Goal: Task Accomplishment & Management: Use online tool/utility

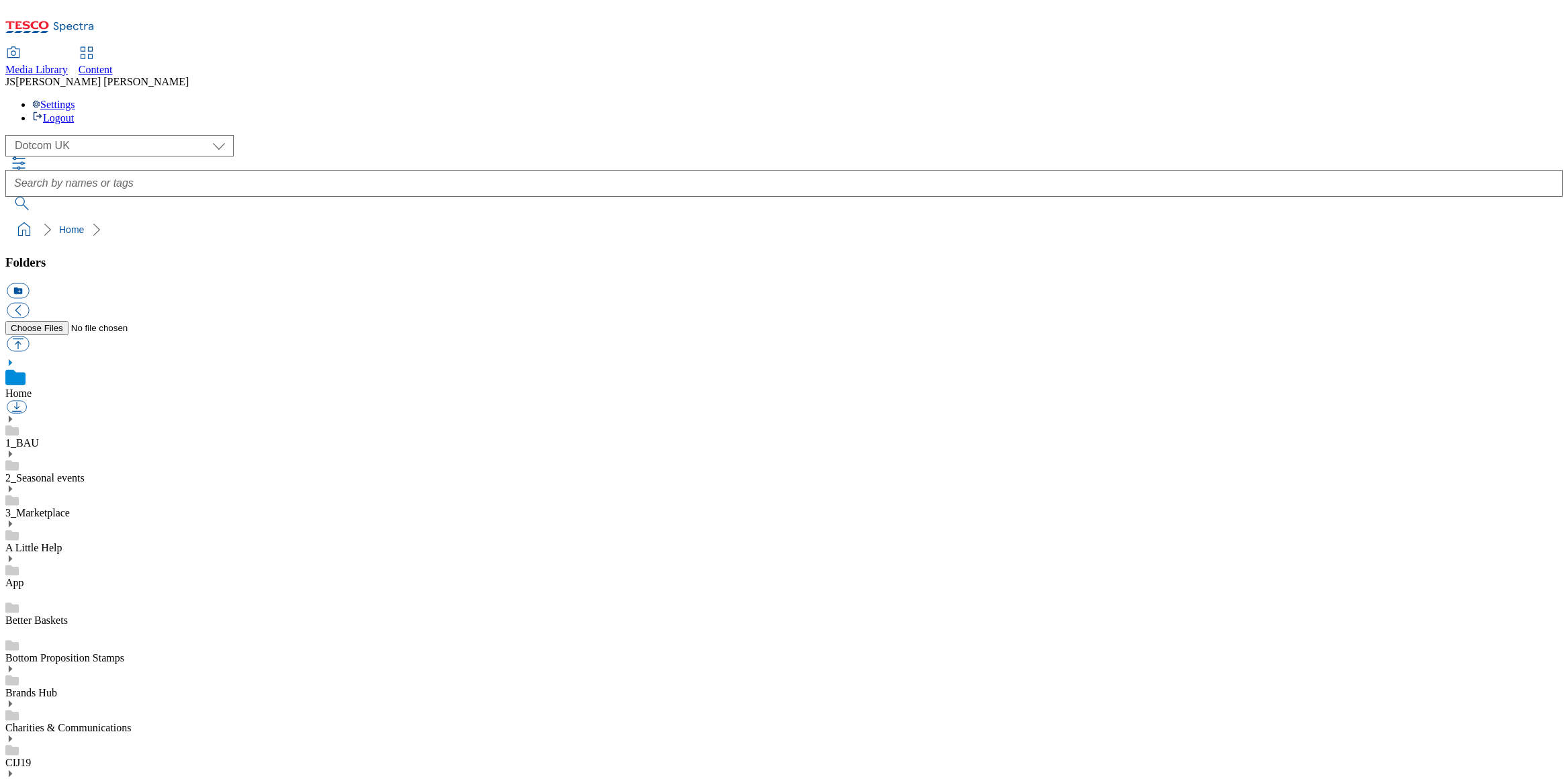
select select "flare-homepage"
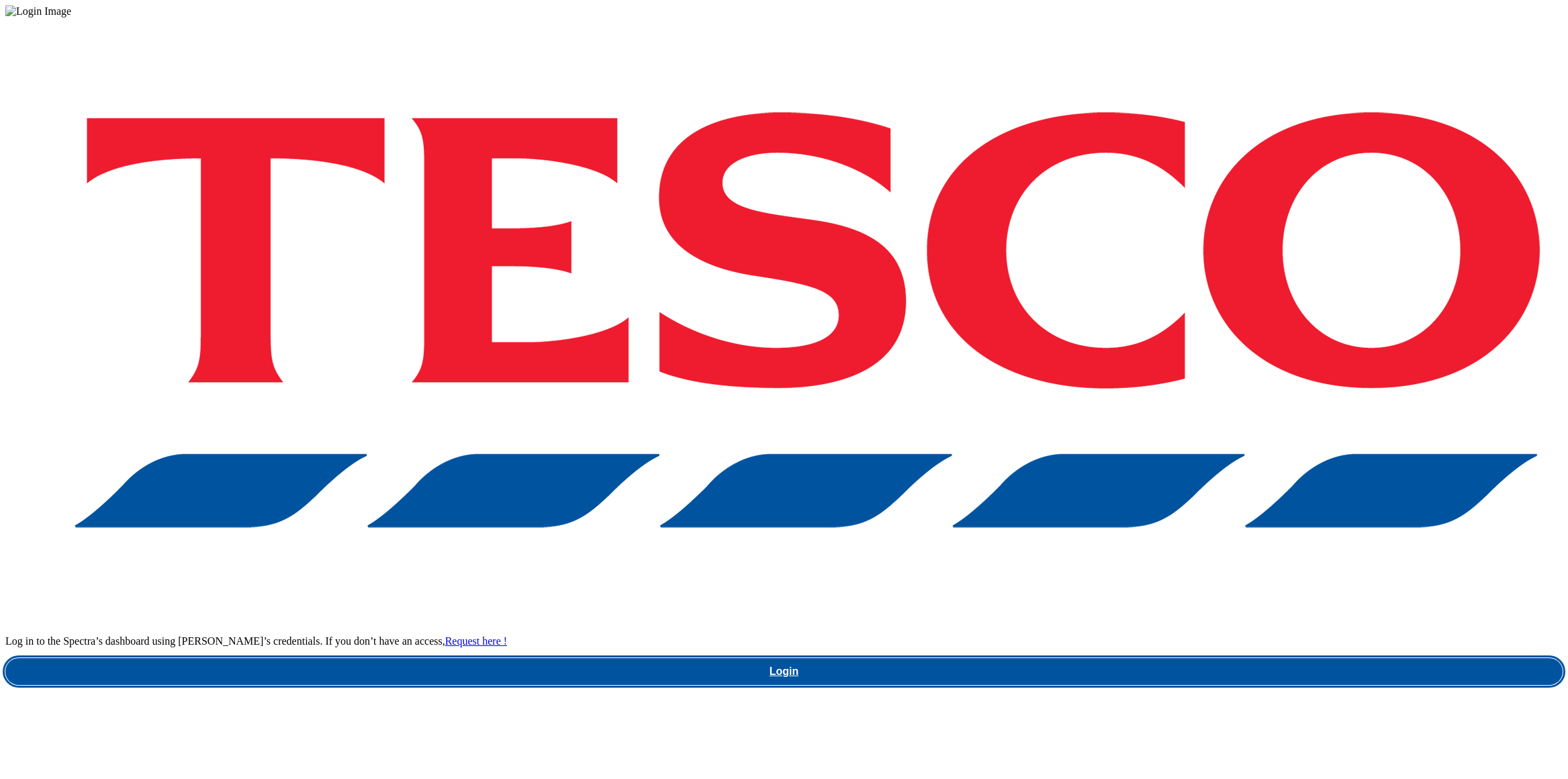
click at [1145, 658] on link "Login" at bounding box center [784, 672] width 1557 height 27
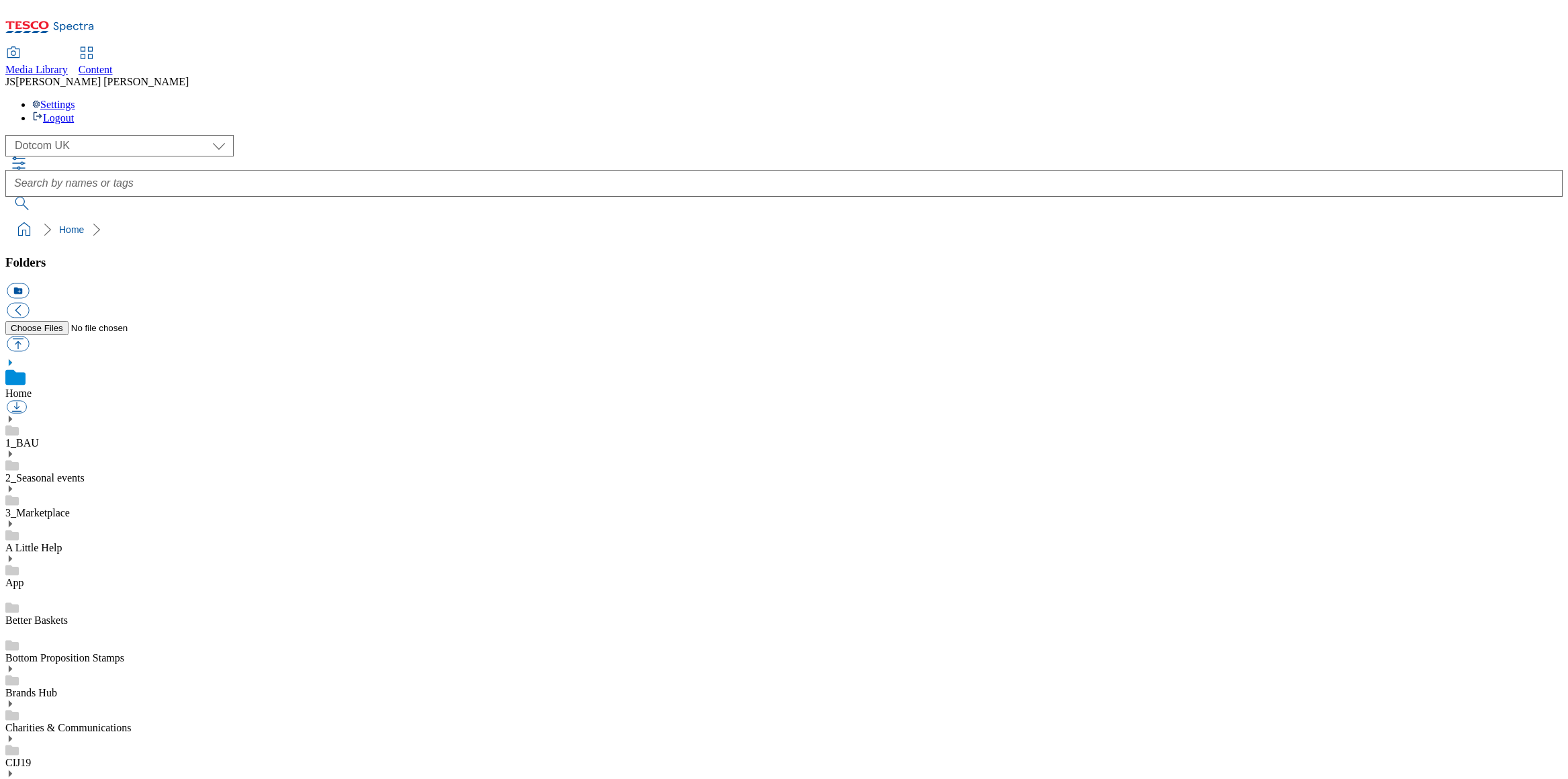
select select "flare-homepage"
click at [113, 64] on span "Content" at bounding box center [95, 69] width 34 height 11
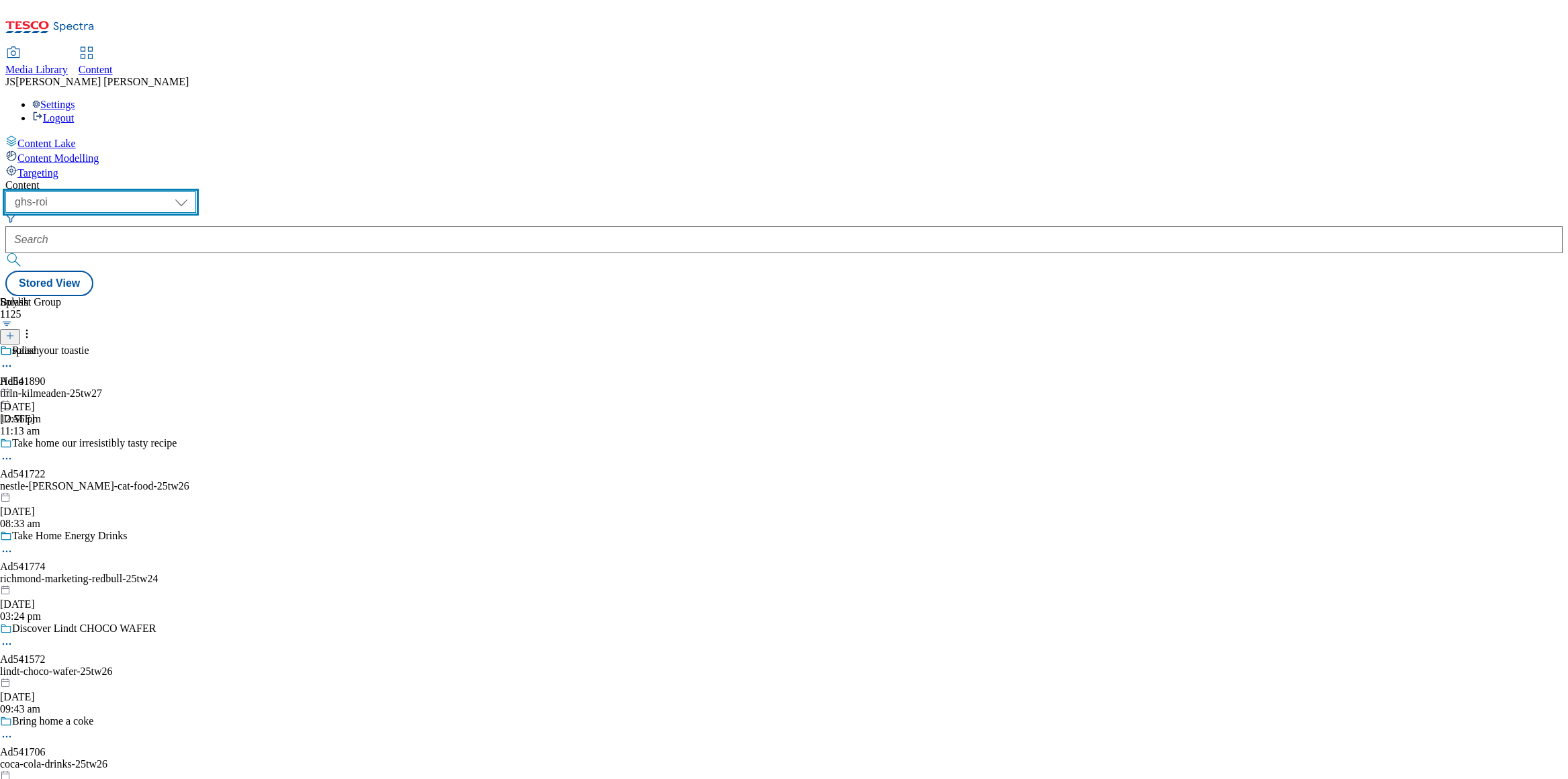
click at [196, 191] on select "ghs-roi ghs-[GEOGRAPHIC_DATA] ighs-cz ighs-hu ighs-sk phones-uk" at bounding box center [101, 202] width 191 height 21
select select "ghs-[GEOGRAPHIC_DATA]"
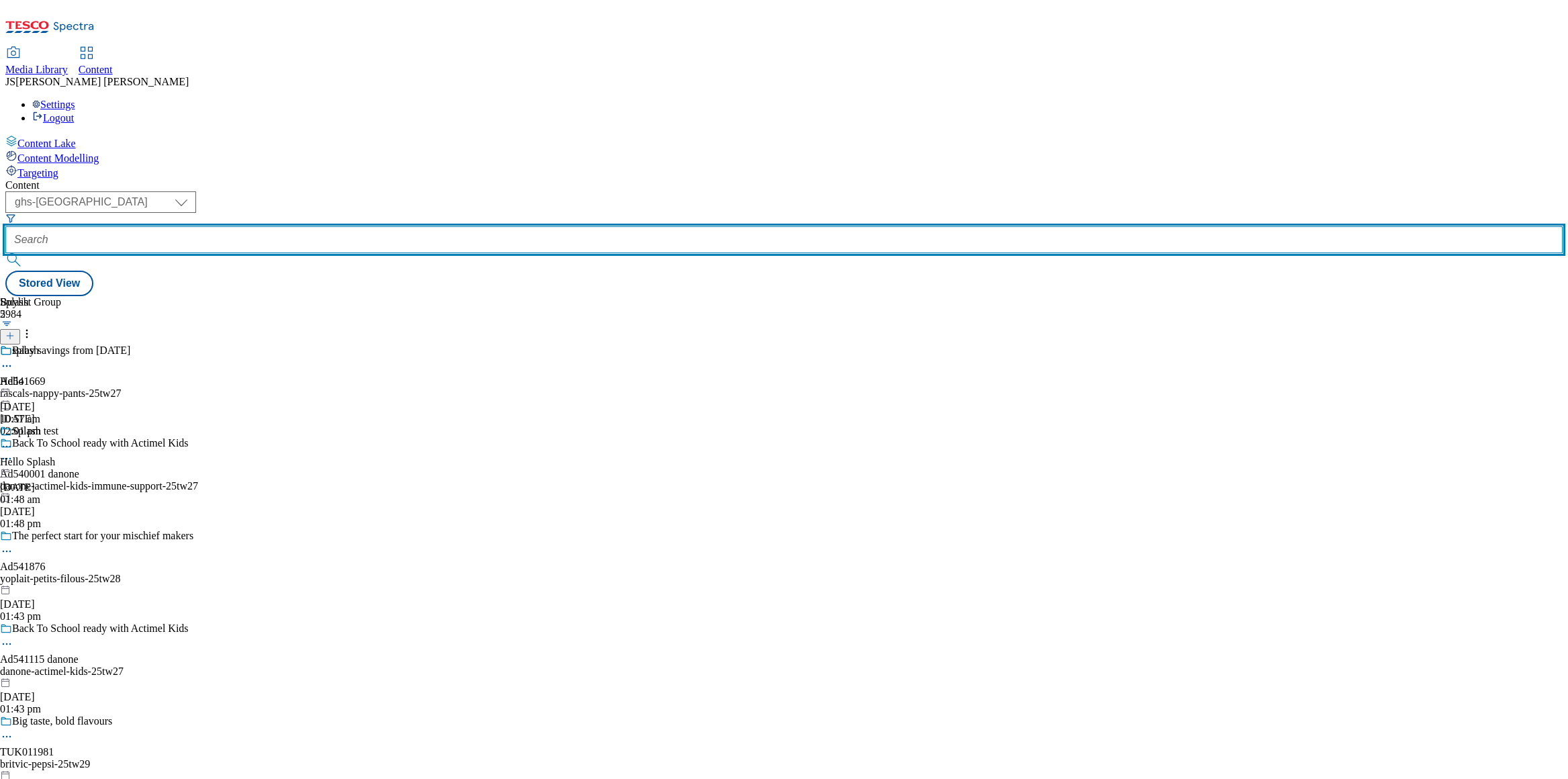
click at [340, 226] on input "text" at bounding box center [784, 240] width 1557 height 27
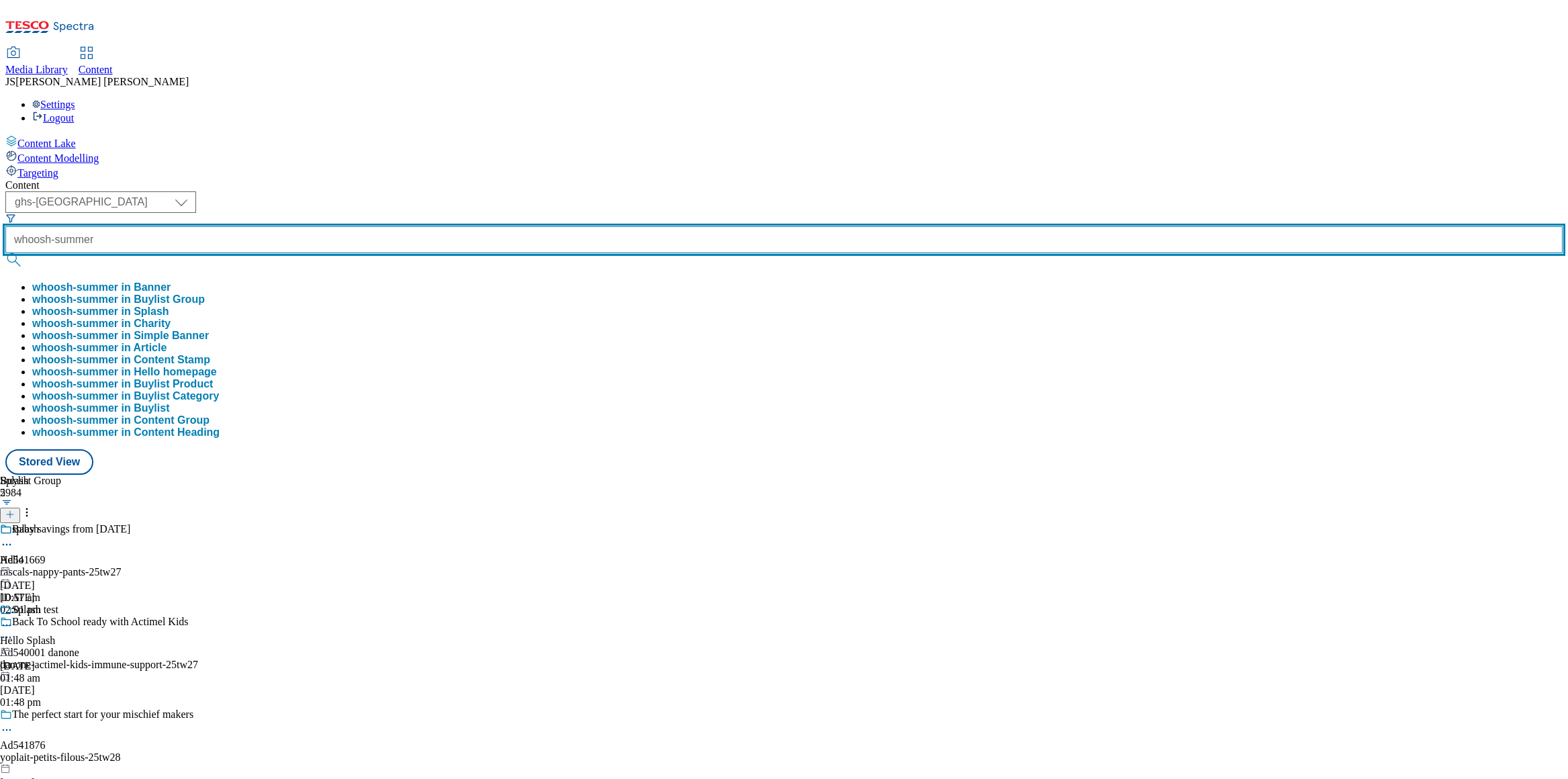
type input "whoosh-summer"
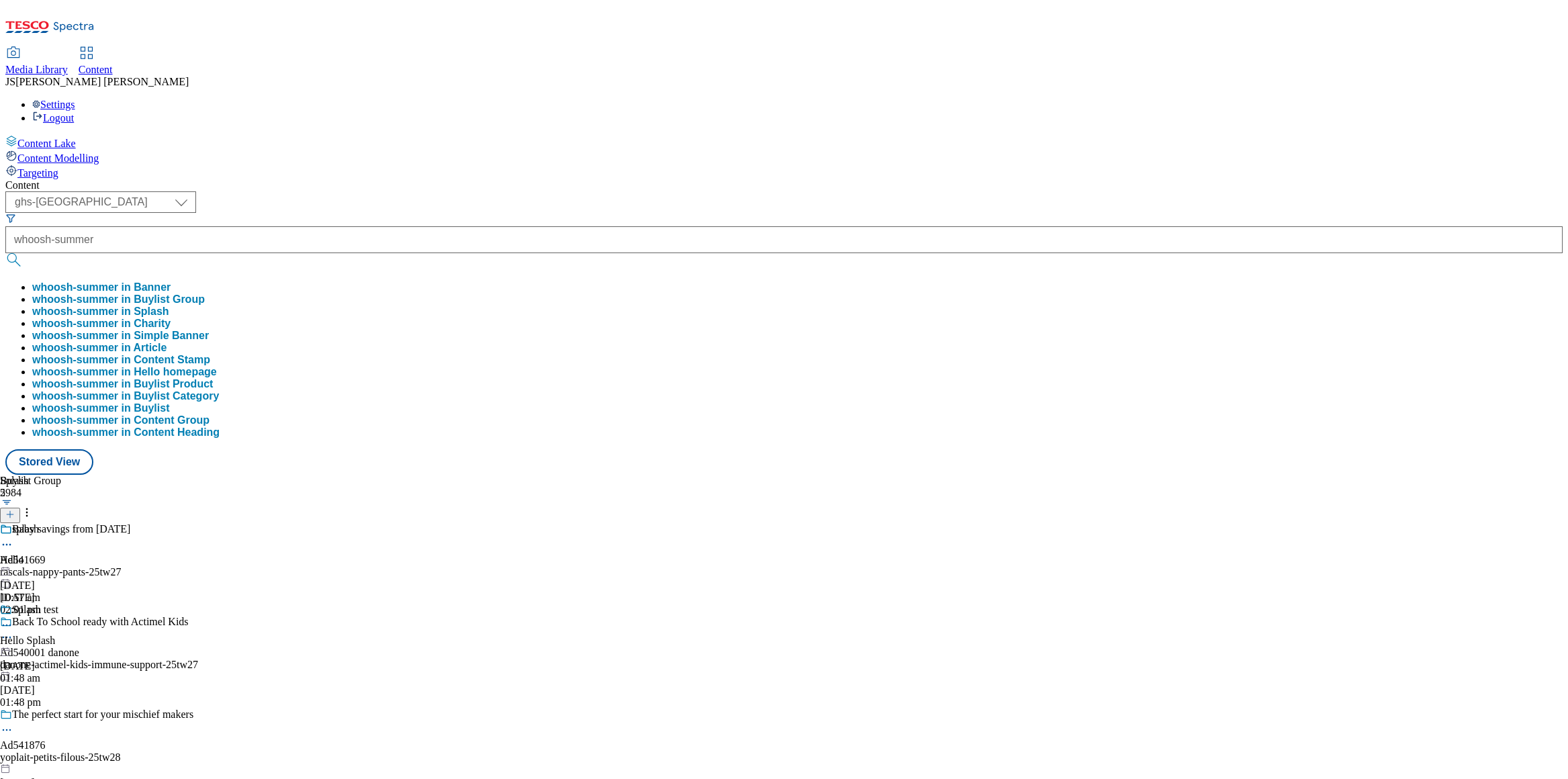
click at [205, 293] on button "whoosh-summer in Buylist Group" at bounding box center [118, 300] width 173 height 12
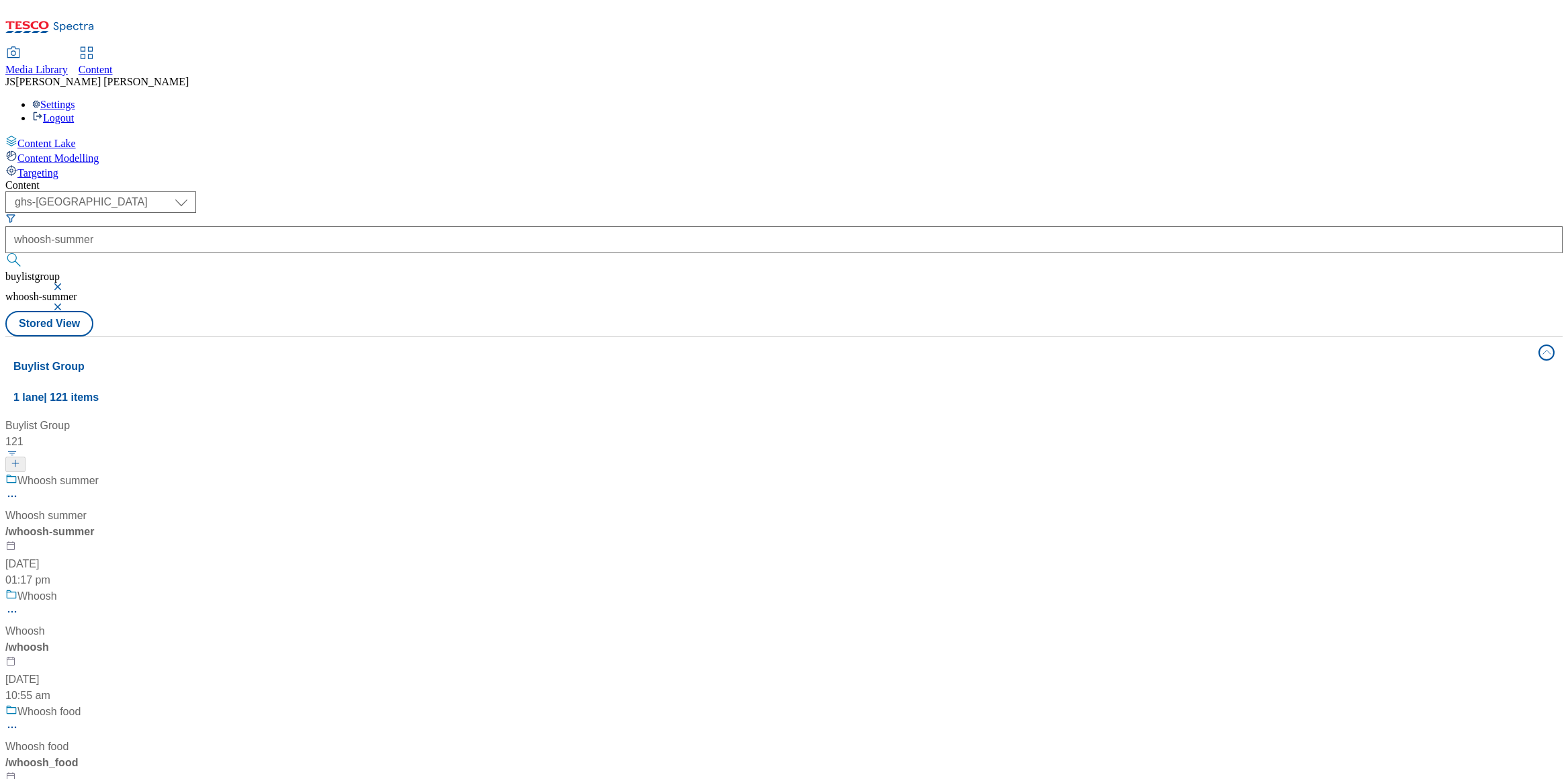
click at [177, 473] on div "Whoosh summer Whoosh summer / whoosh-summer [DATE] 01:17 pm" at bounding box center [91, 531] width 172 height 116
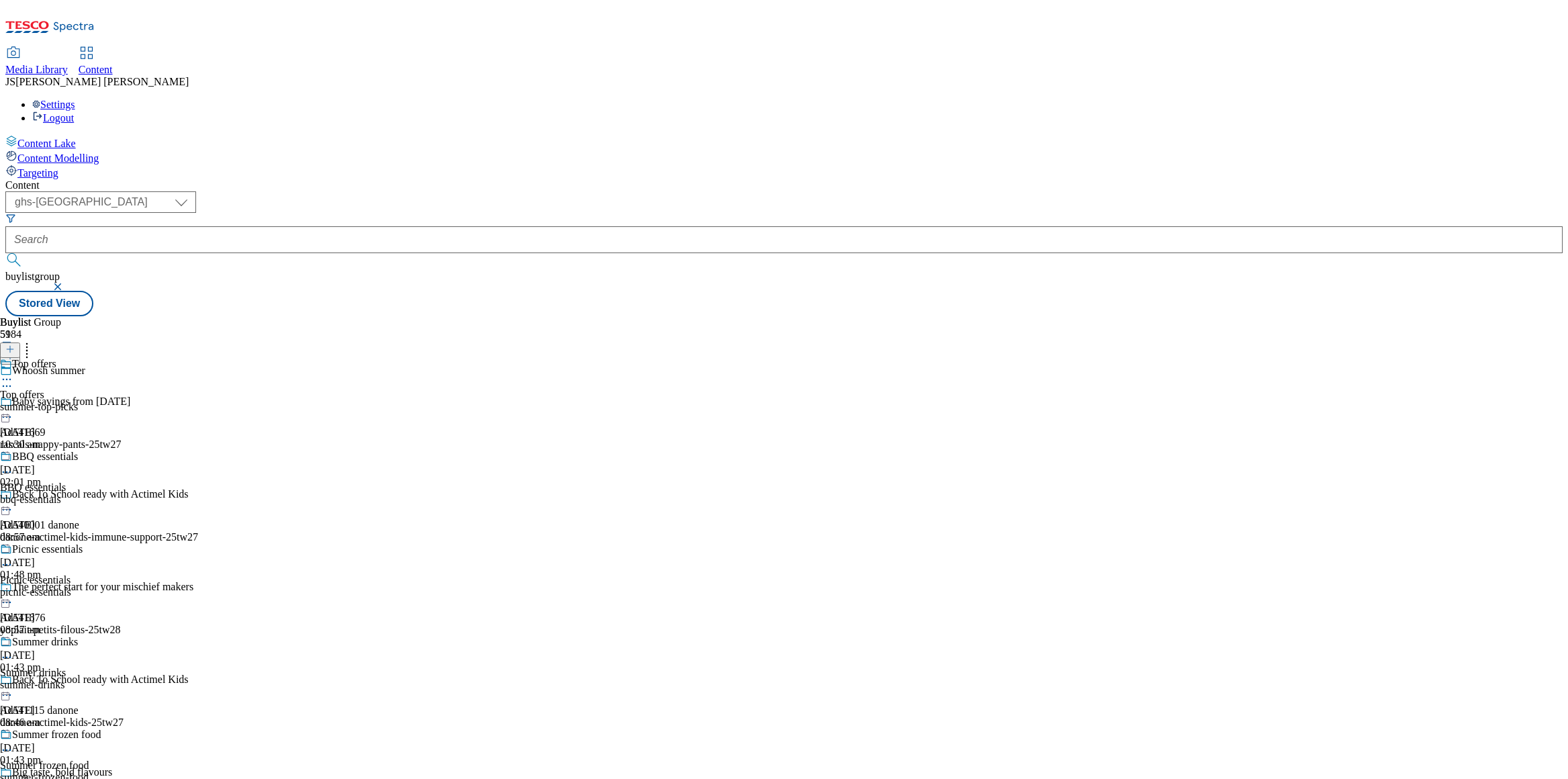
click at [112, 401] on div "summer-top-picks" at bounding box center [56, 407] width 112 height 12
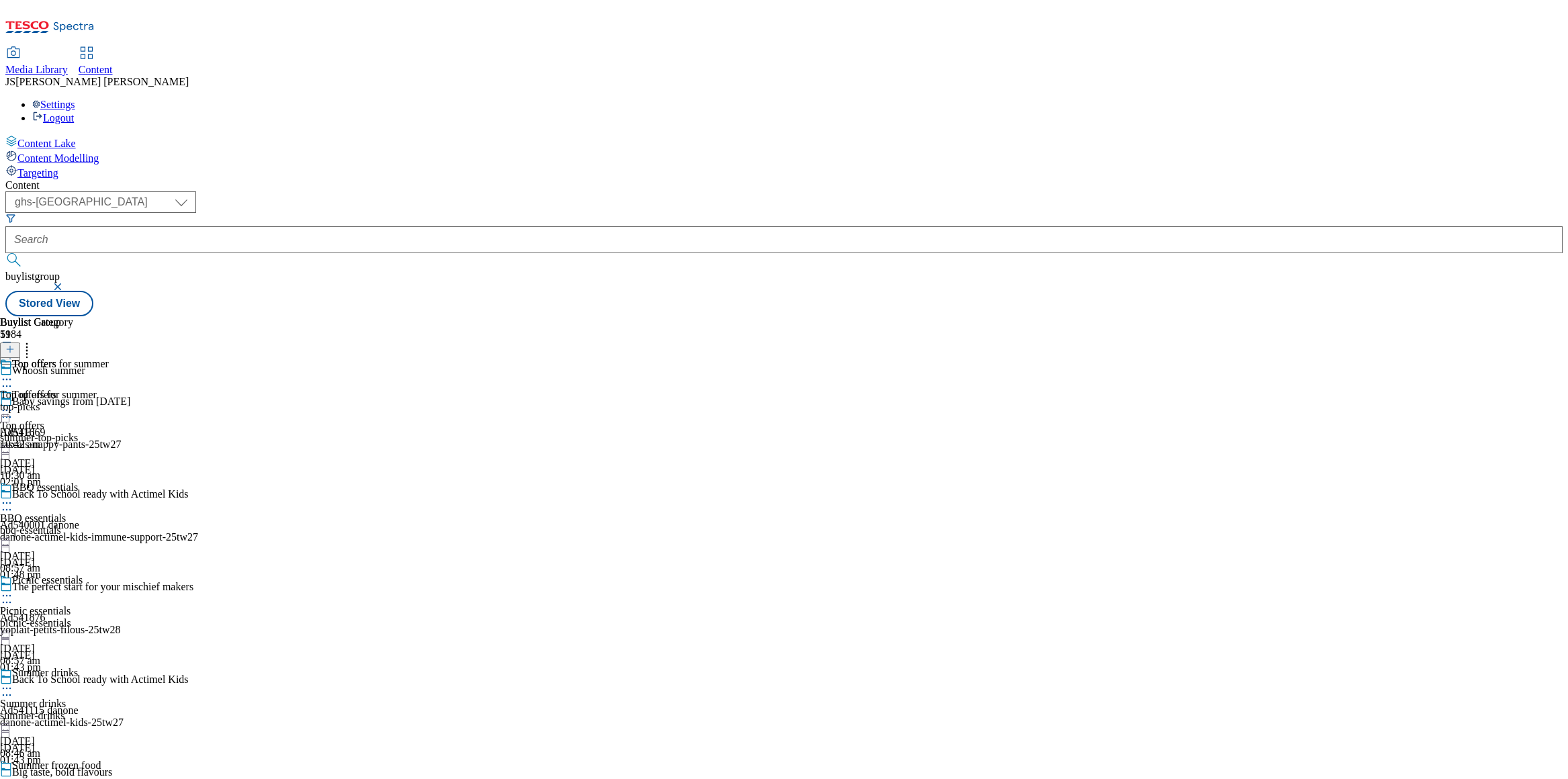
click at [13, 404] on icon at bounding box center [7, 410] width 13 height 13
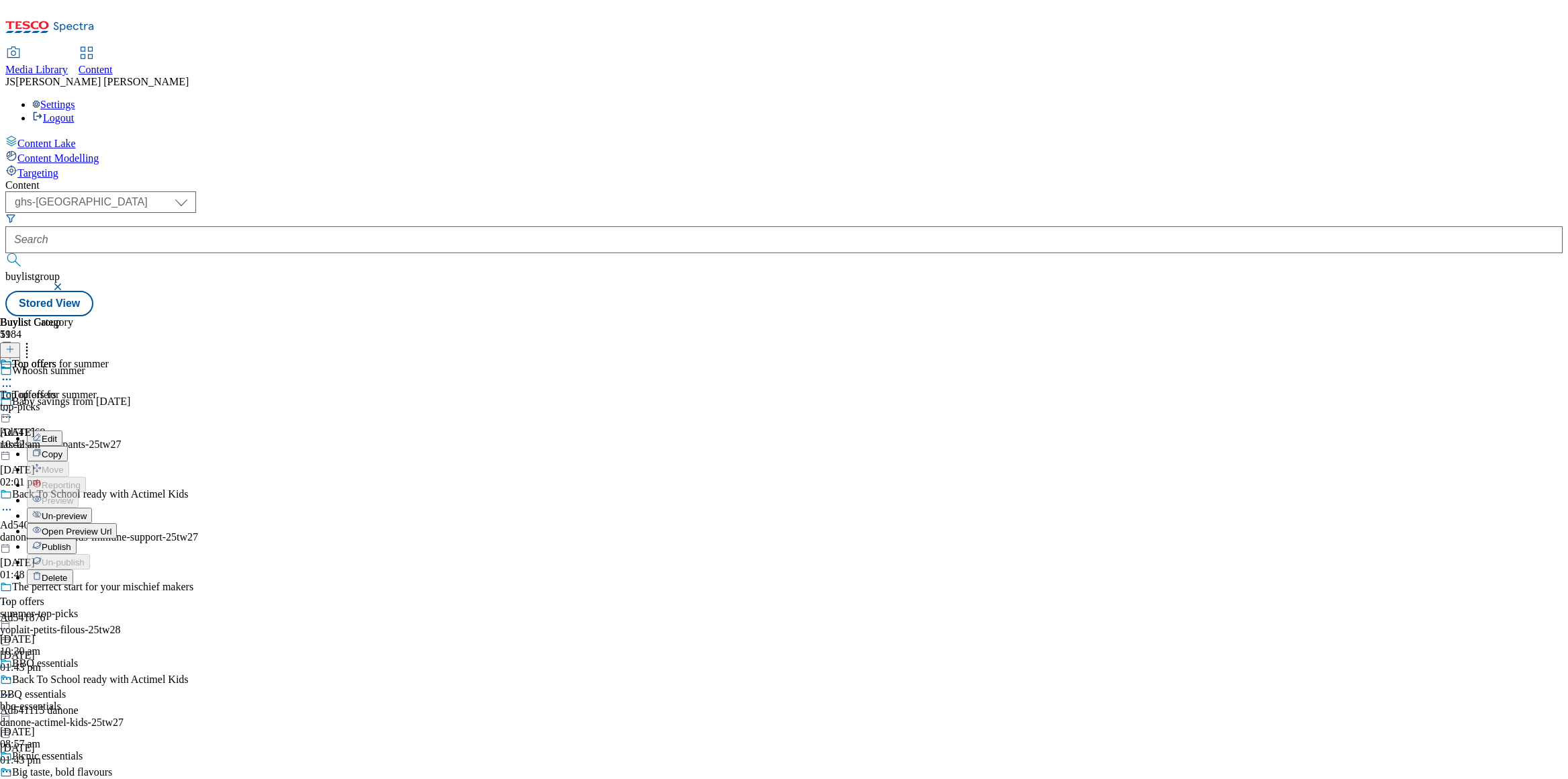
click at [57, 434] on span "Edit" at bounding box center [49, 439] width 15 height 10
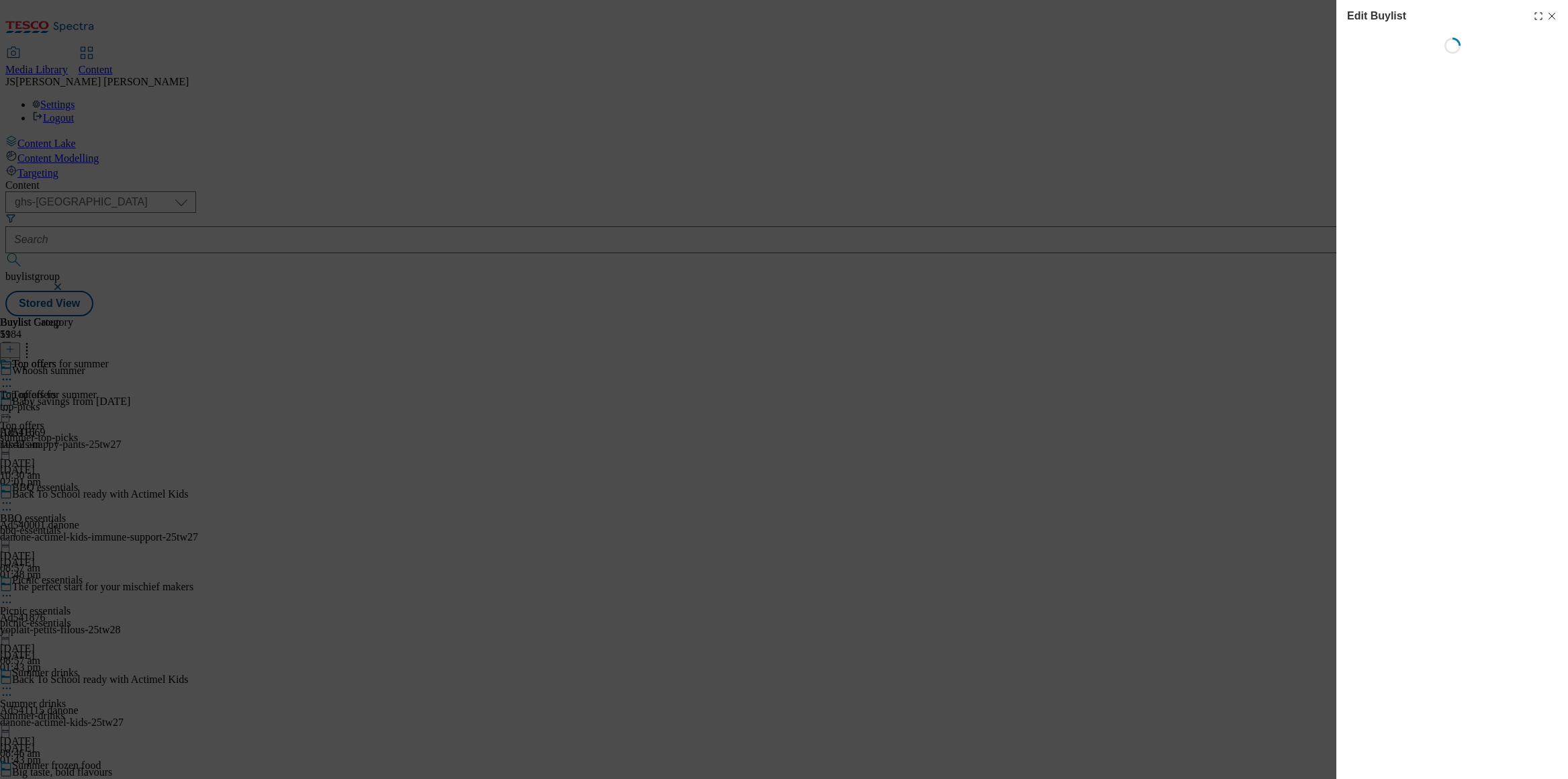
select select "evergreen"
select select "Banner"
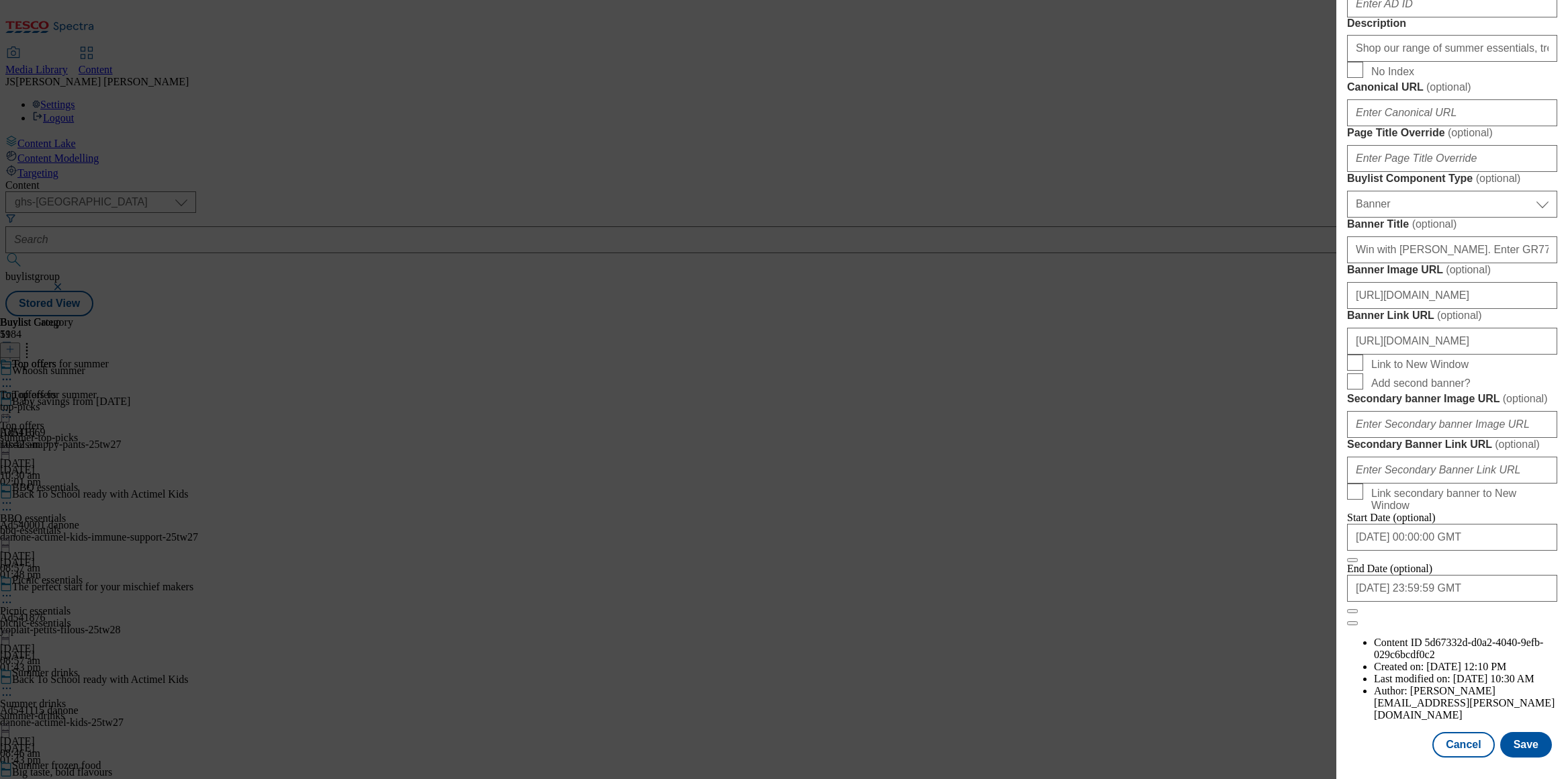
scroll to position [1235, 0]
click at [1413, 328] on input "[URL][DOMAIN_NAME]" at bounding box center [1452, 341] width 210 height 27
paste input "[URL][DOMAIN_NAME]"
type input "[URL][DOMAIN_NAME]"
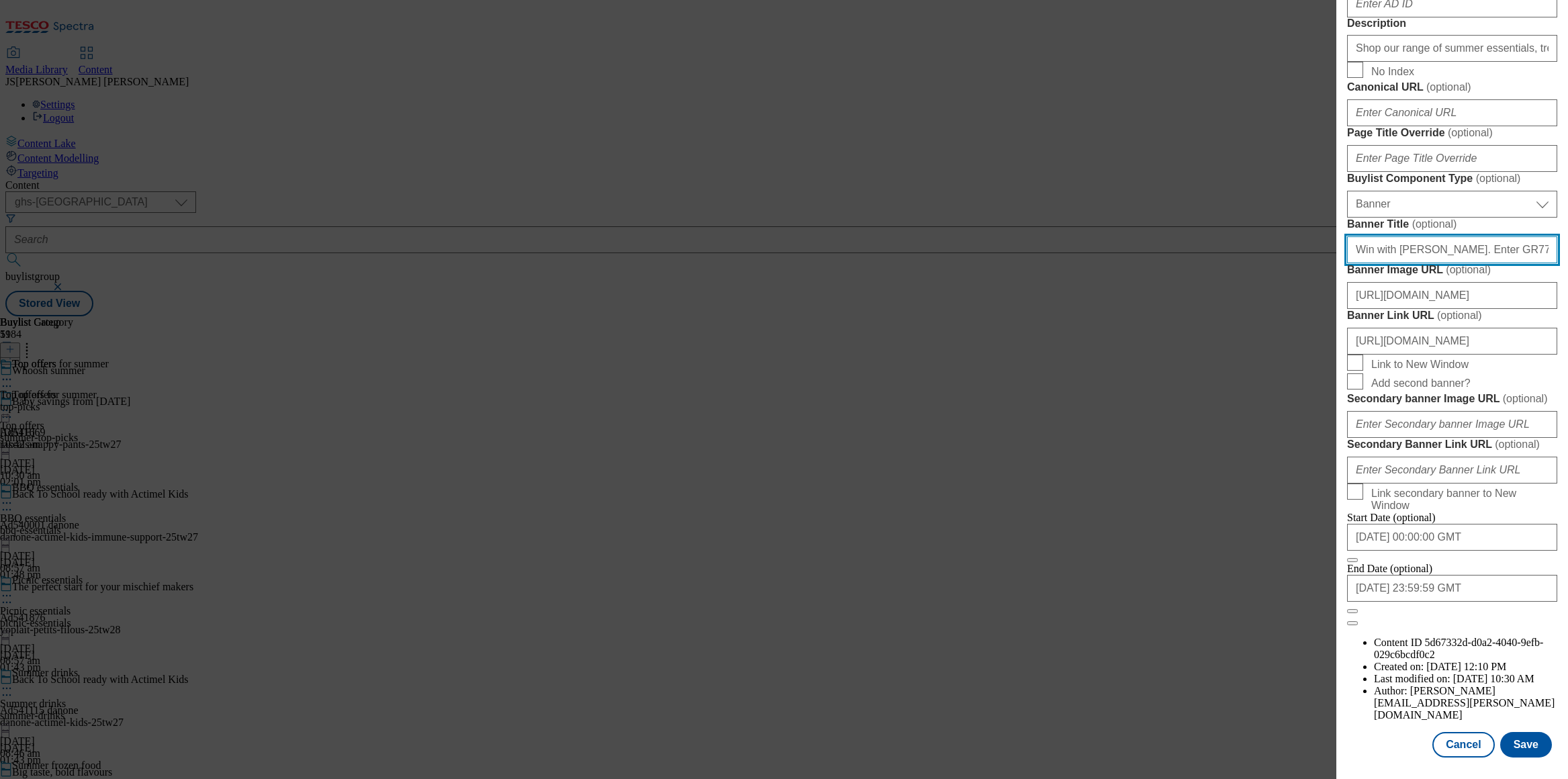
click at [1416, 236] on input "Win with [PERSON_NAME]. Enter GR77HM at checkout for a chance to win £1,000 wor…" at bounding box center [1452, 250] width 210 height 27
click at [1518, 740] on button "Save" at bounding box center [1526, 745] width 52 height 26
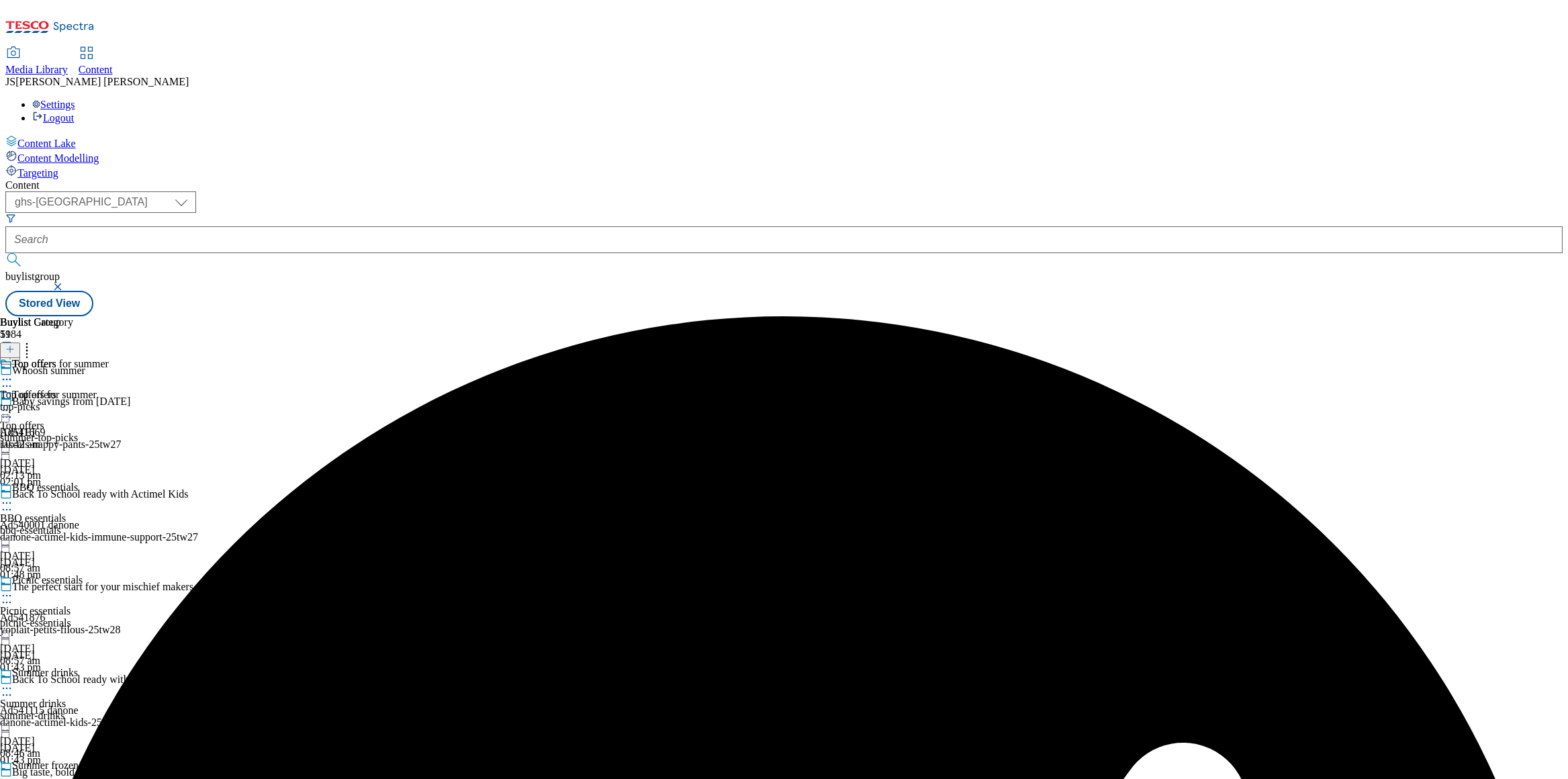
click at [13, 404] on icon at bounding box center [7, 410] width 13 height 13
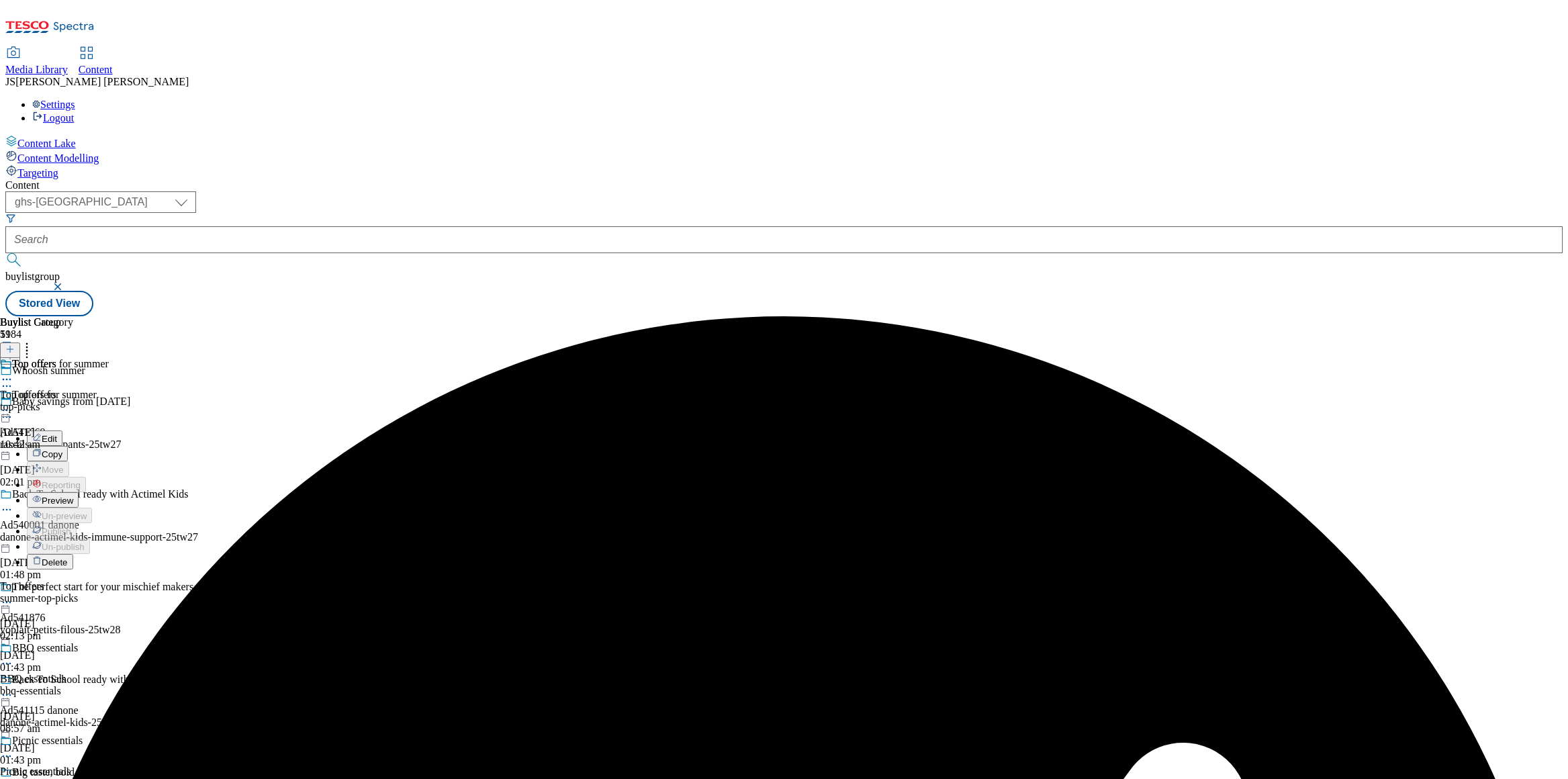
click at [73, 496] on span "Preview" at bounding box center [57, 500] width 32 height 10
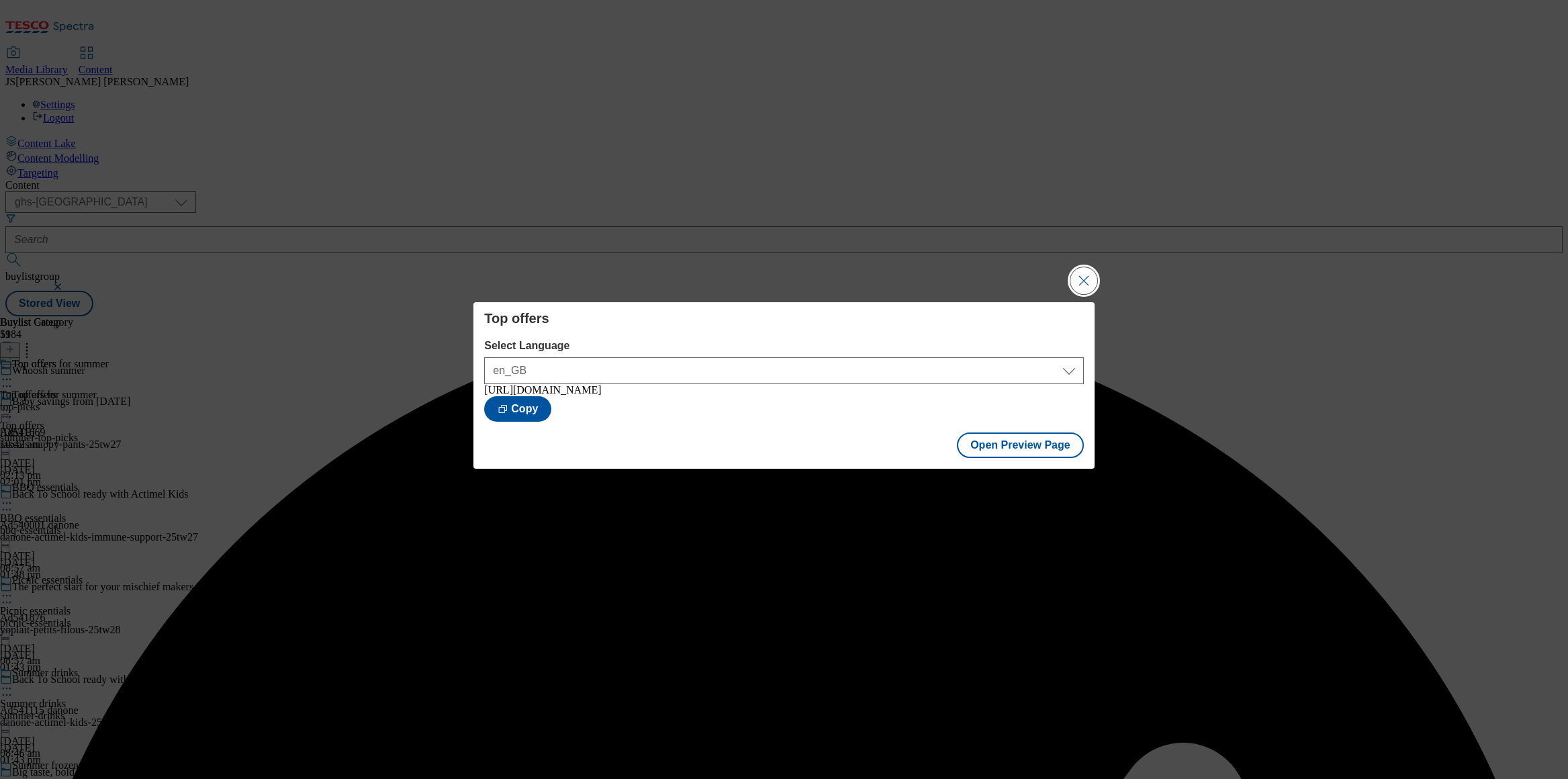
click at [1087, 276] on button "Close Modal" at bounding box center [1084, 281] width 27 height 27
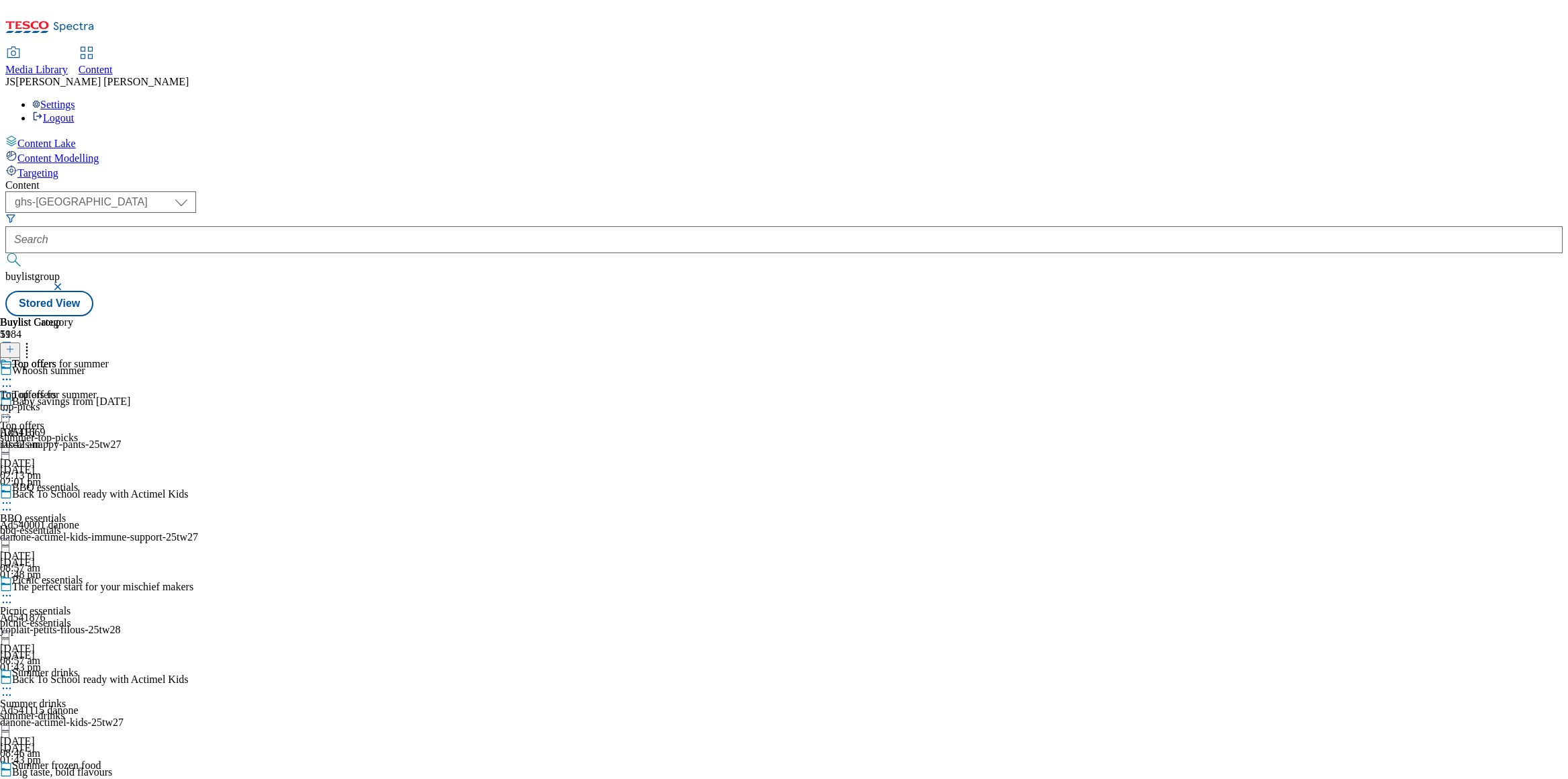
click at [68, 64] on span "Media Library" at bounding box center [36, 69] width 62 height 11
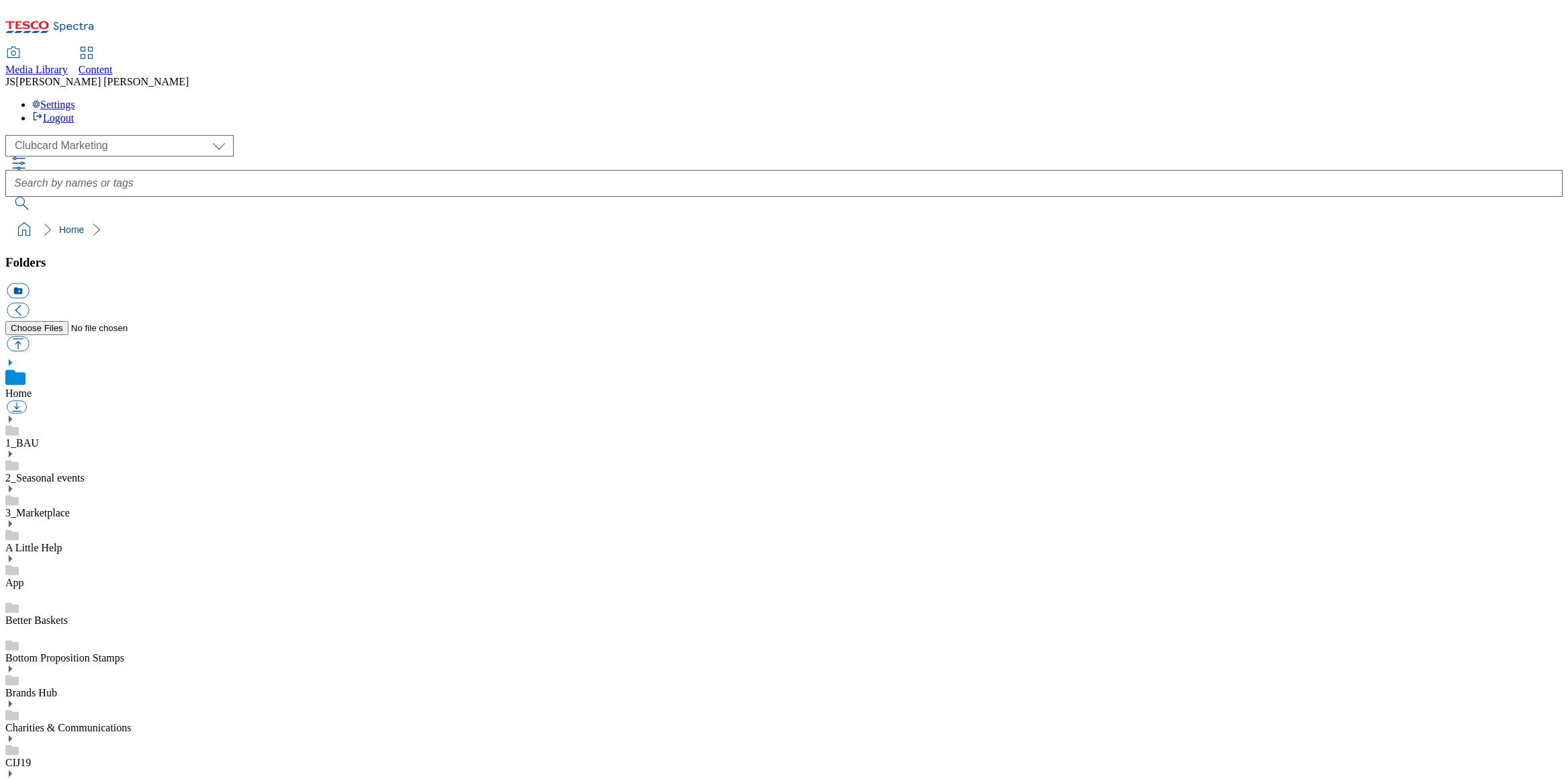
scroll to position [2, 0]
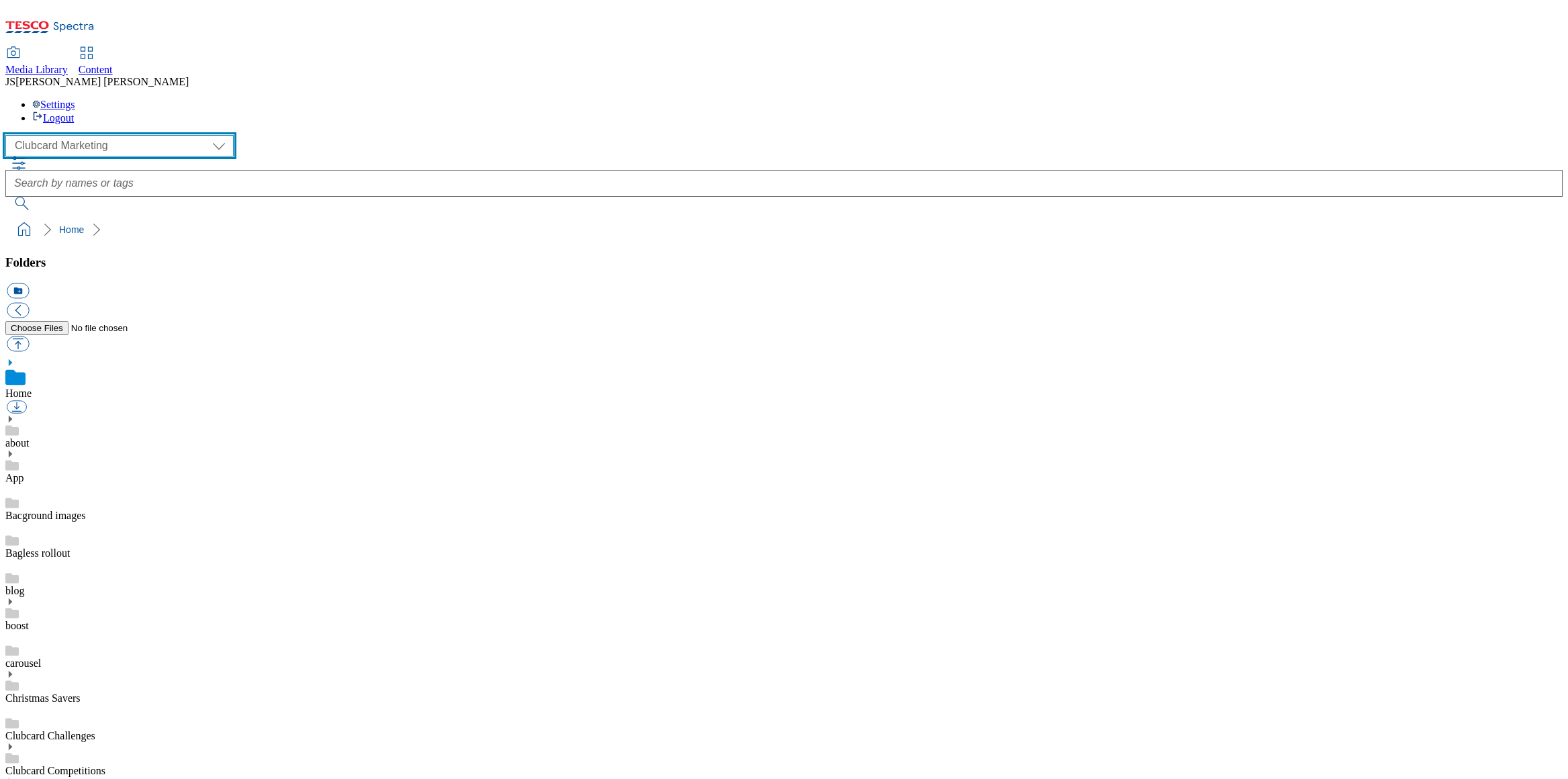
click at [81, 135] on select "Clubcard Marketing Dotcom UK GHS Marketing UK GHS ROI iGHS Marketing CE MCA CZ …" at bounding box center [120, 146] width 228 height 21
select select "flare-ghs-mktg"
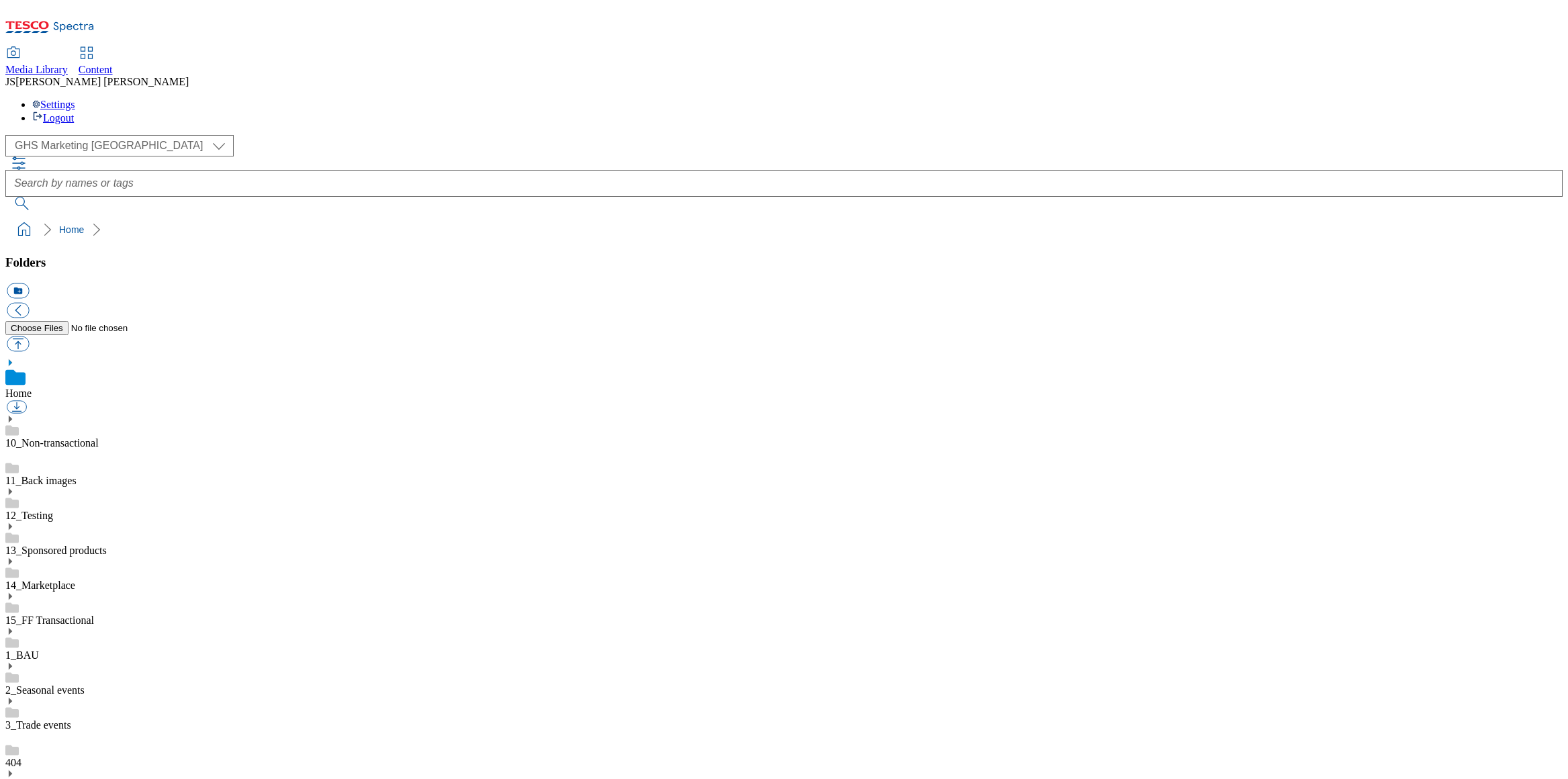
click at [12, 628] on use at bounding box center [10, 631] width 3 height 7
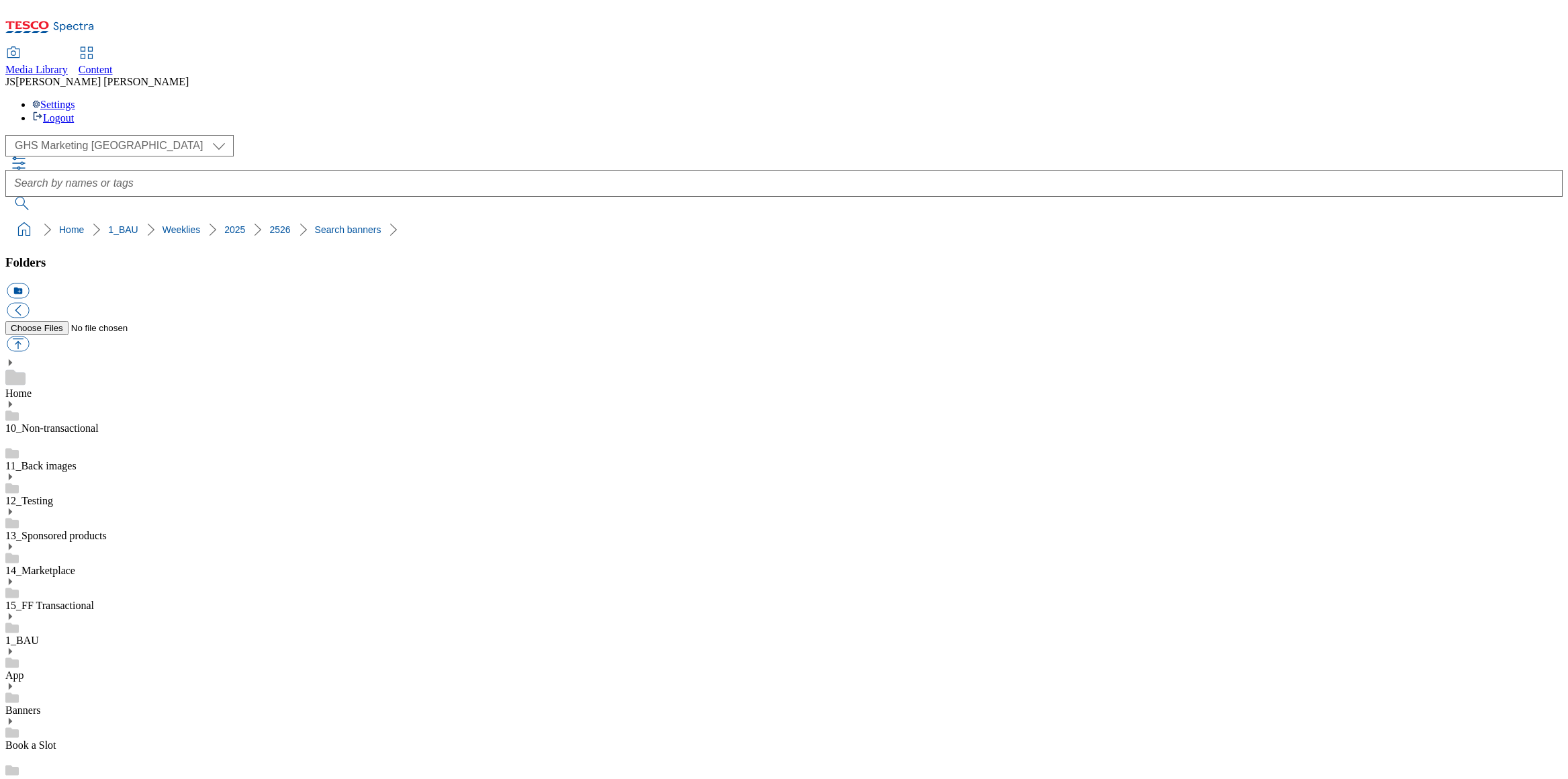
scroll to position [128, 0]
drag, startPoint x: 756, startPoint y: 690, endPoint x: 753, endPoint y: 661, distance: 29.2
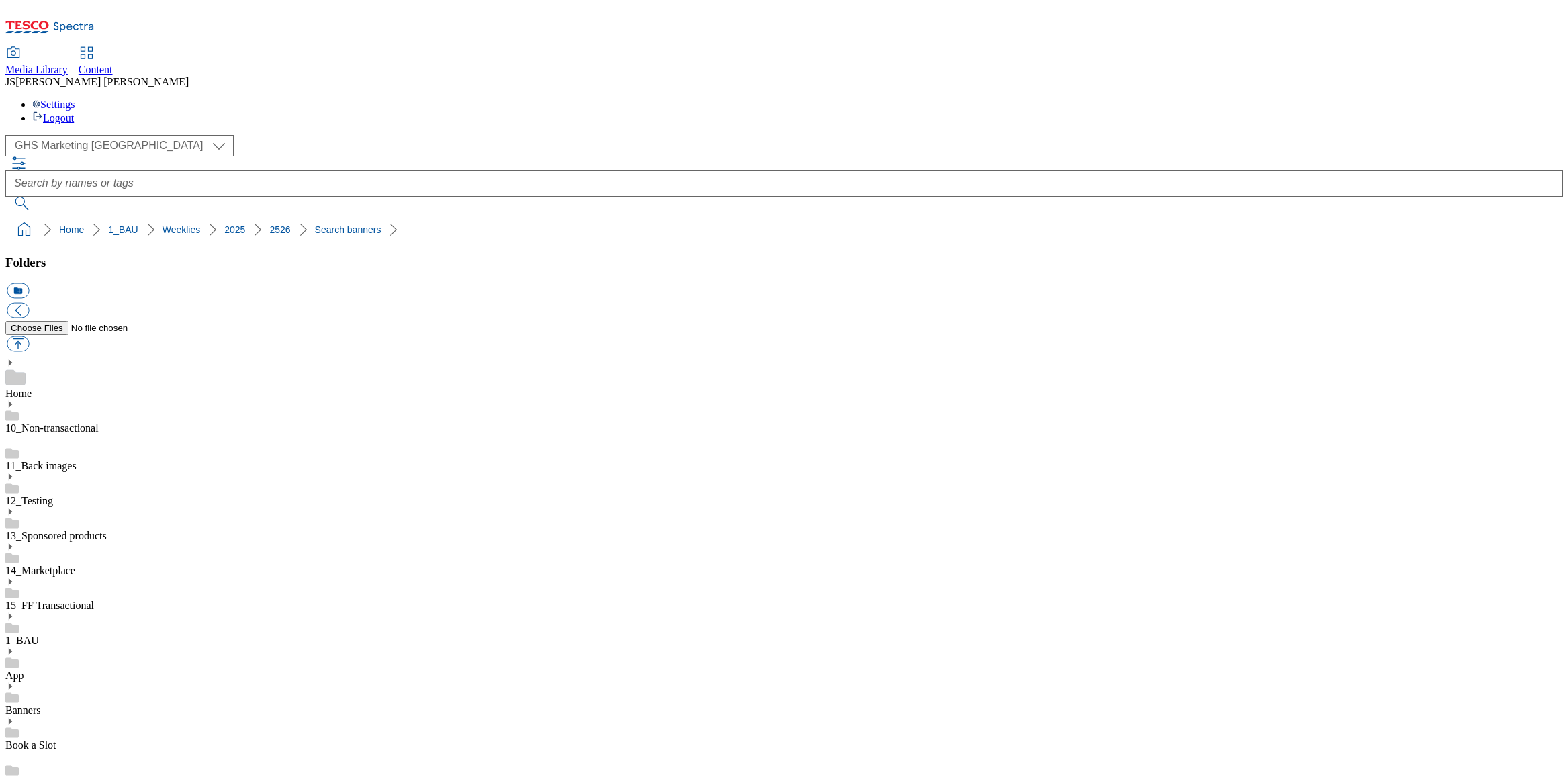
scroll to position [0, 0]
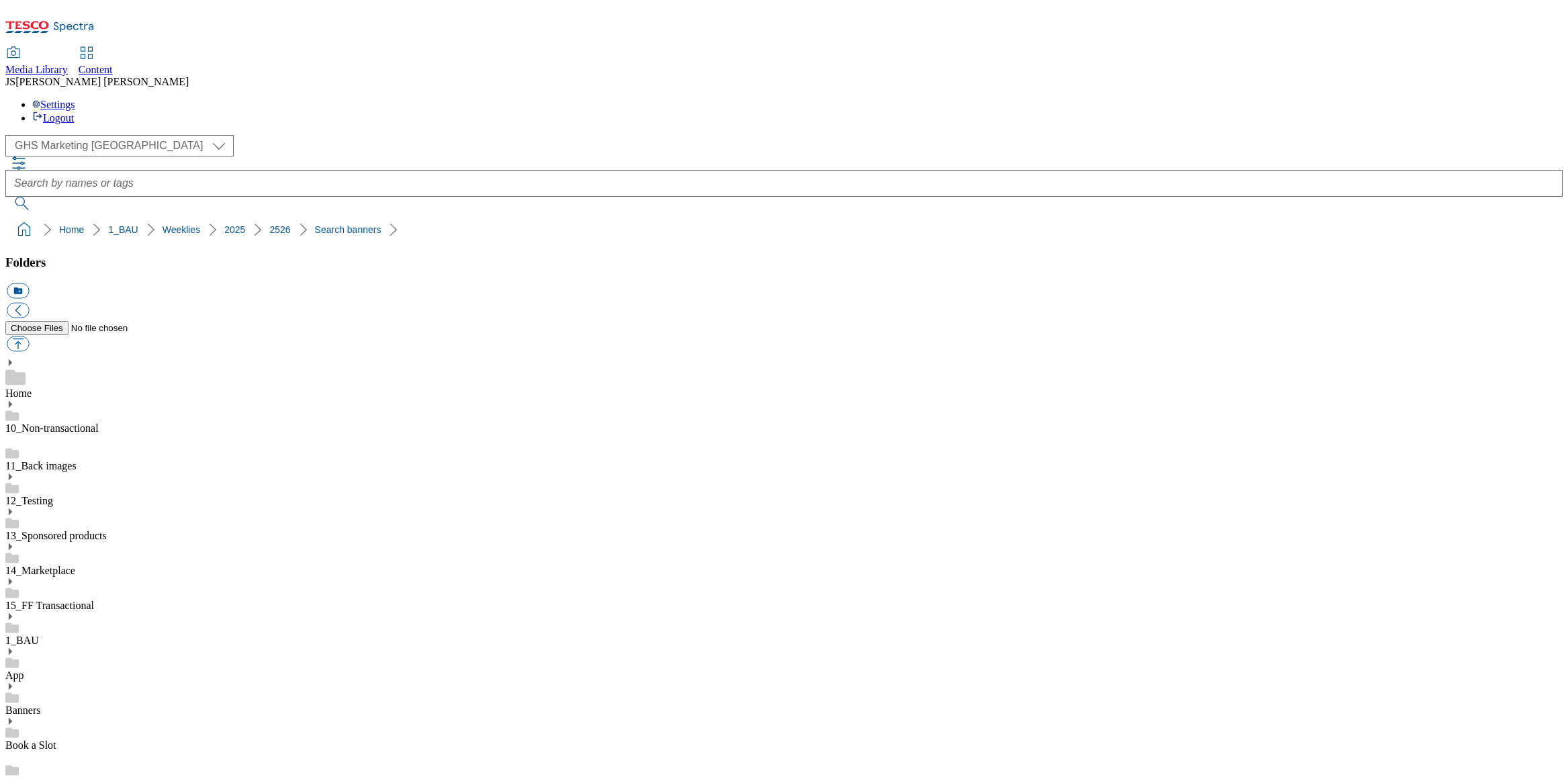
click at [68, 64] on span "Media Library" at bounding box center [36, 69] width 62 height 11
click at [113, 64] on span "Content" at bounding box center [95, 69] width 34 height 11
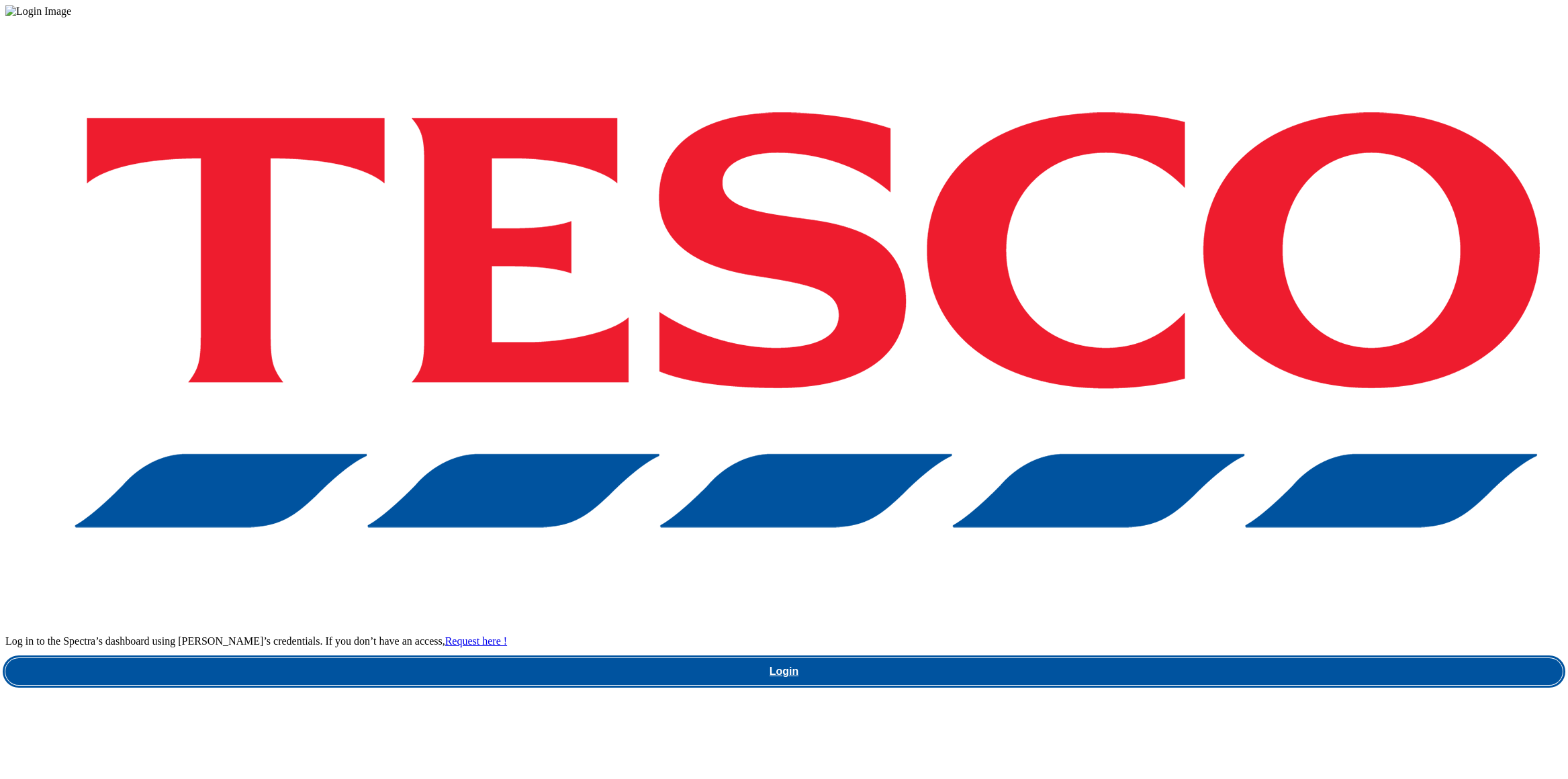
click at [1135, 658] on link "Login" at bounding box center [784, 672] width 1557 height 27
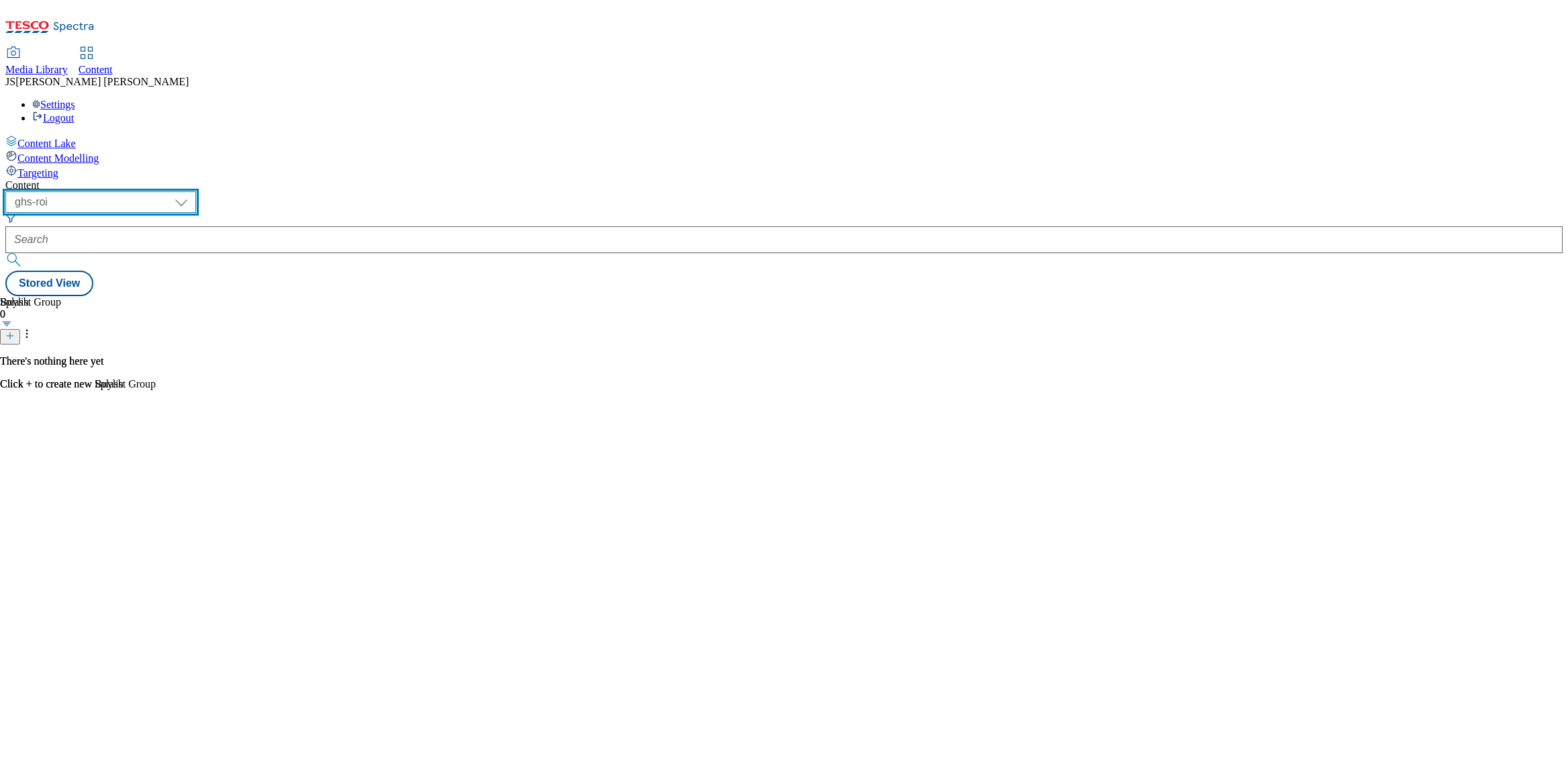
click at [196, 191] on select "ghs-roi ghs-[GEOGRAPHIC_DATA] ighs-cz ighs-hu ighs-sk phones-uk" at bounding box center [101, 202] width 191 height 21
select select "ghs-[GEOGRAPHIC_DATA]"
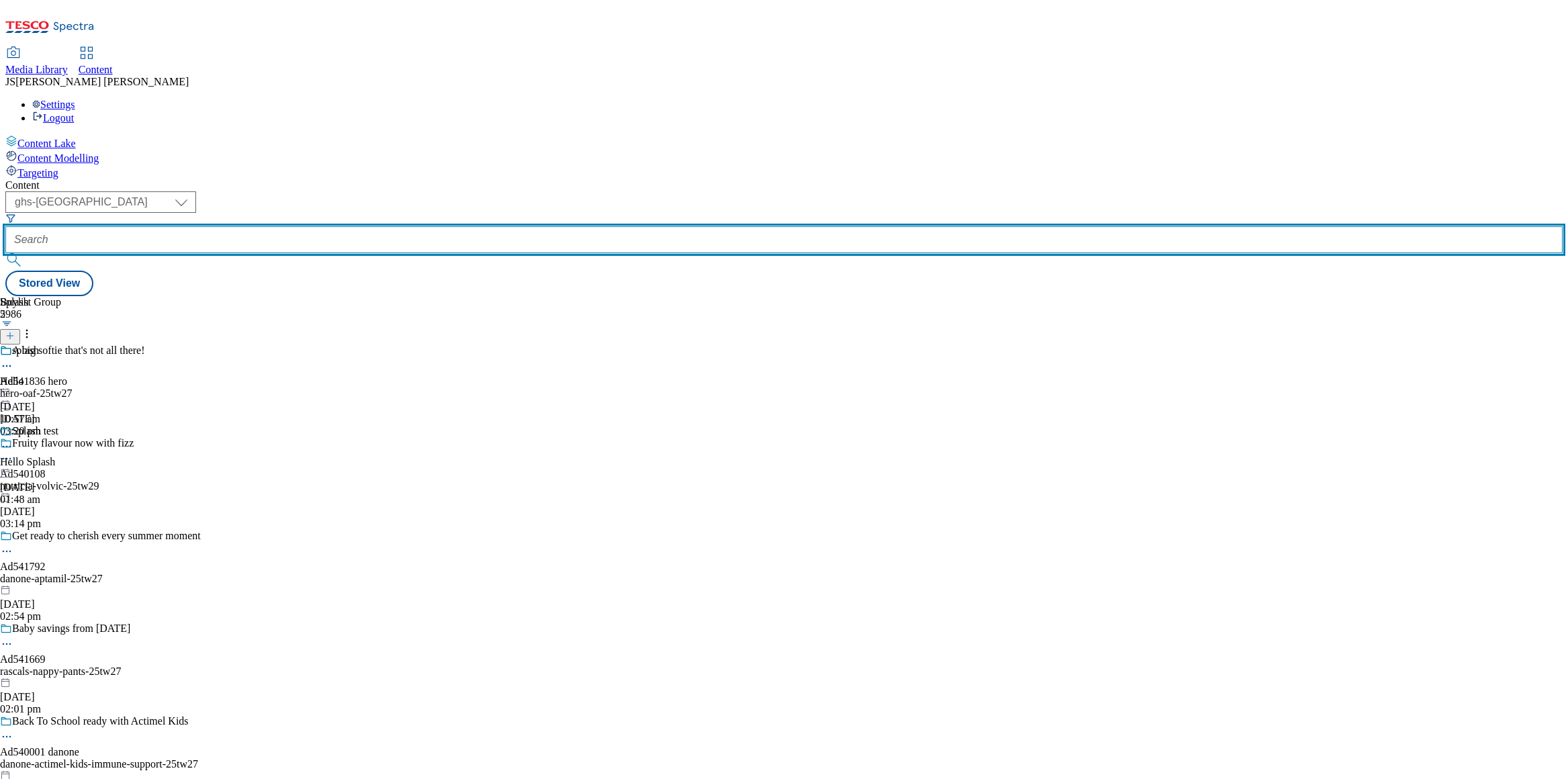
click at [334, 226] on input "text" at bounding box center [784, 240] width 1557 height 27
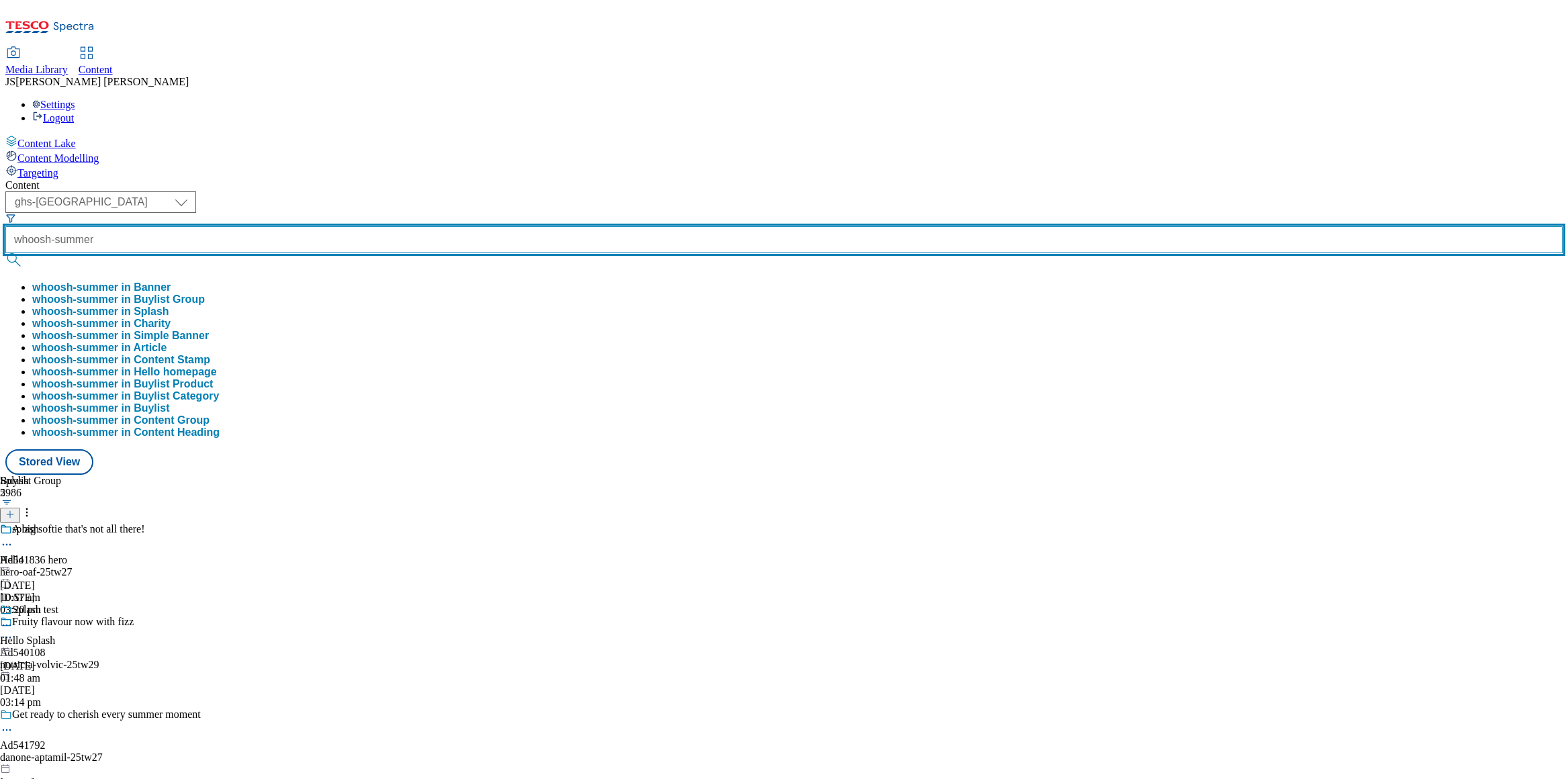
type input "whoosh-summer"
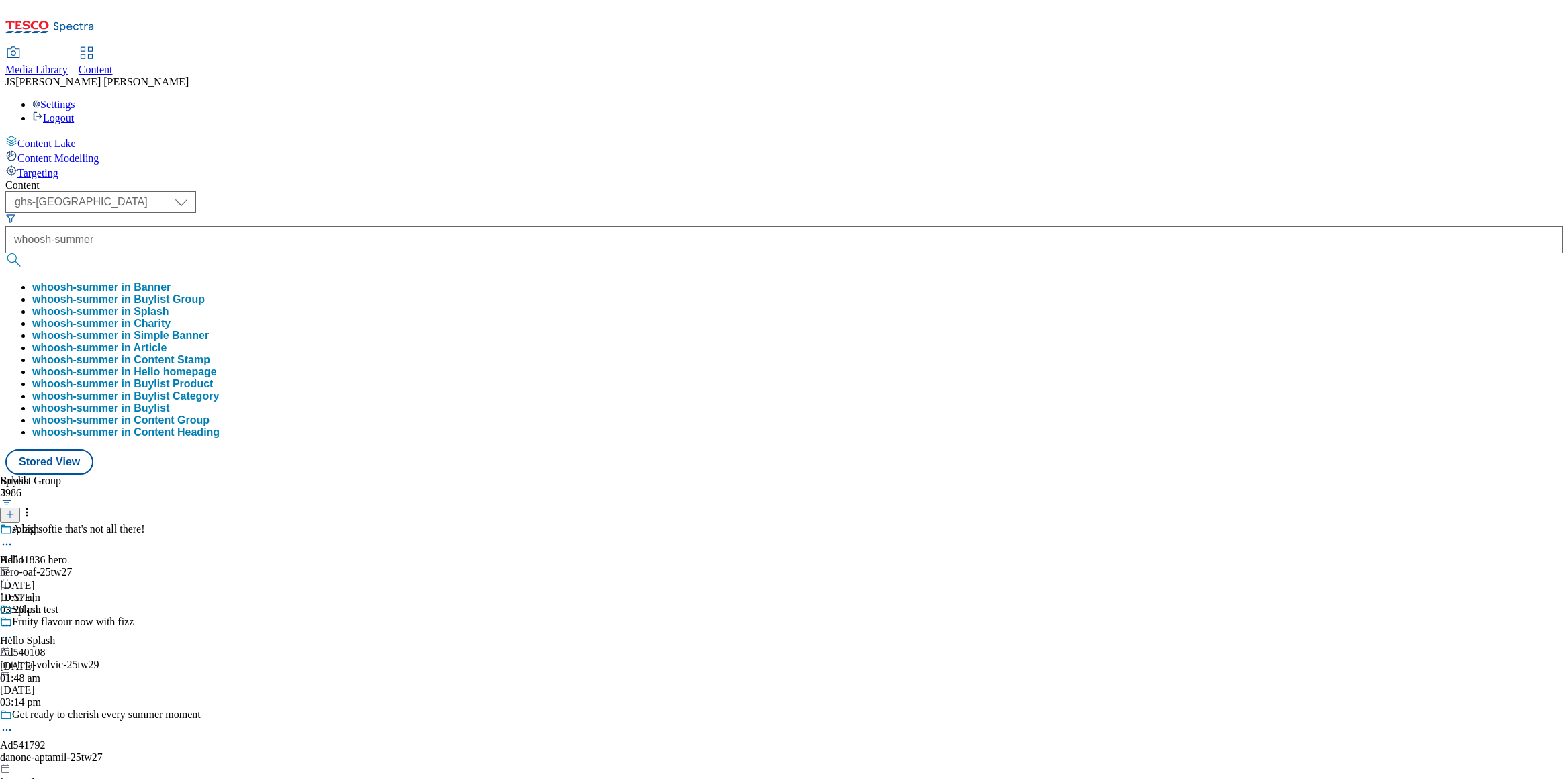
click at [205, 293] on button "whoosh-summer in Buylist Group" at bounding box center [118, 300] width 173 height 12
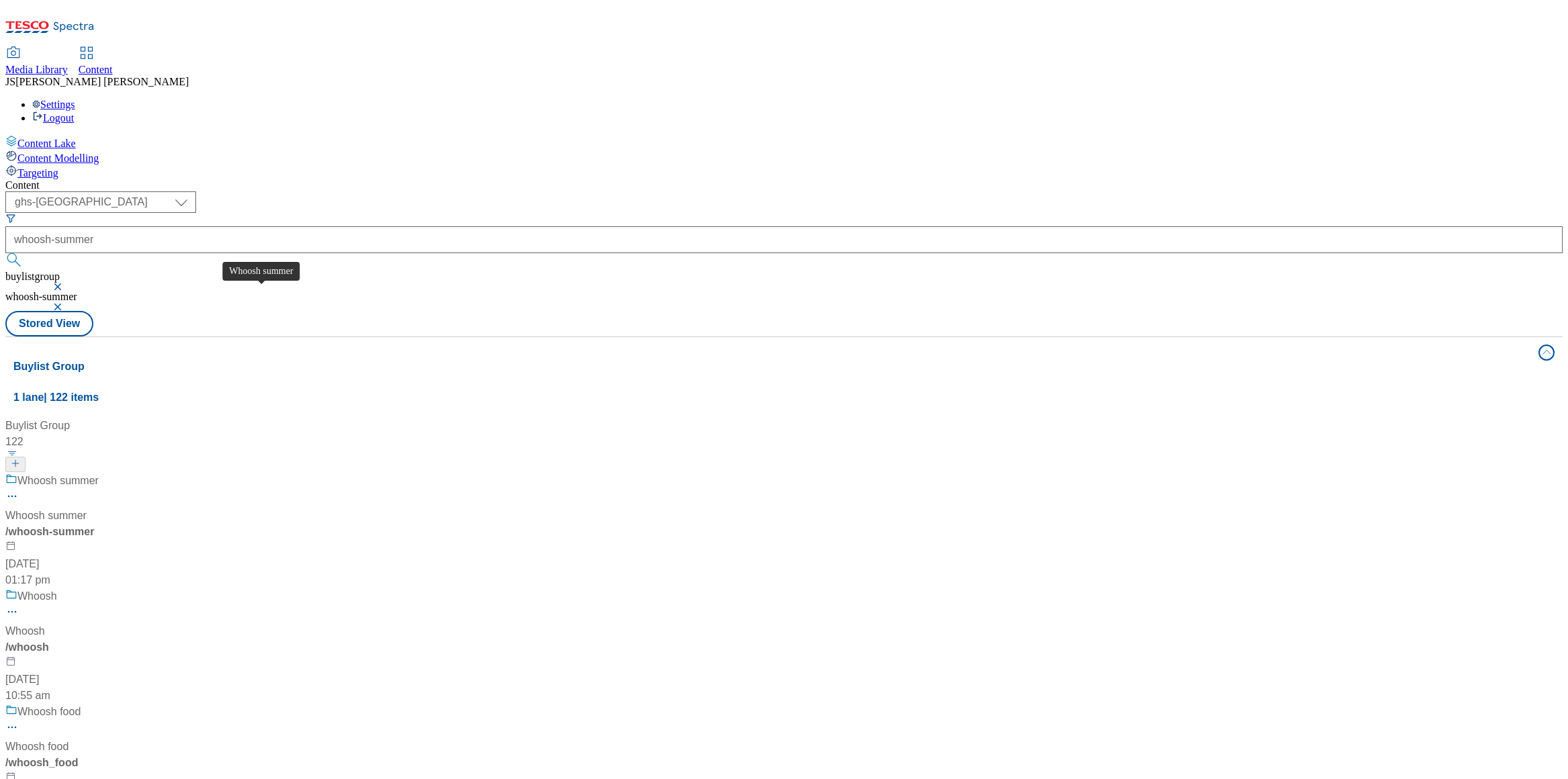
click at [87, 508] on div "Whoosh summer" at bounding box center [46, 516] width 81 height 16
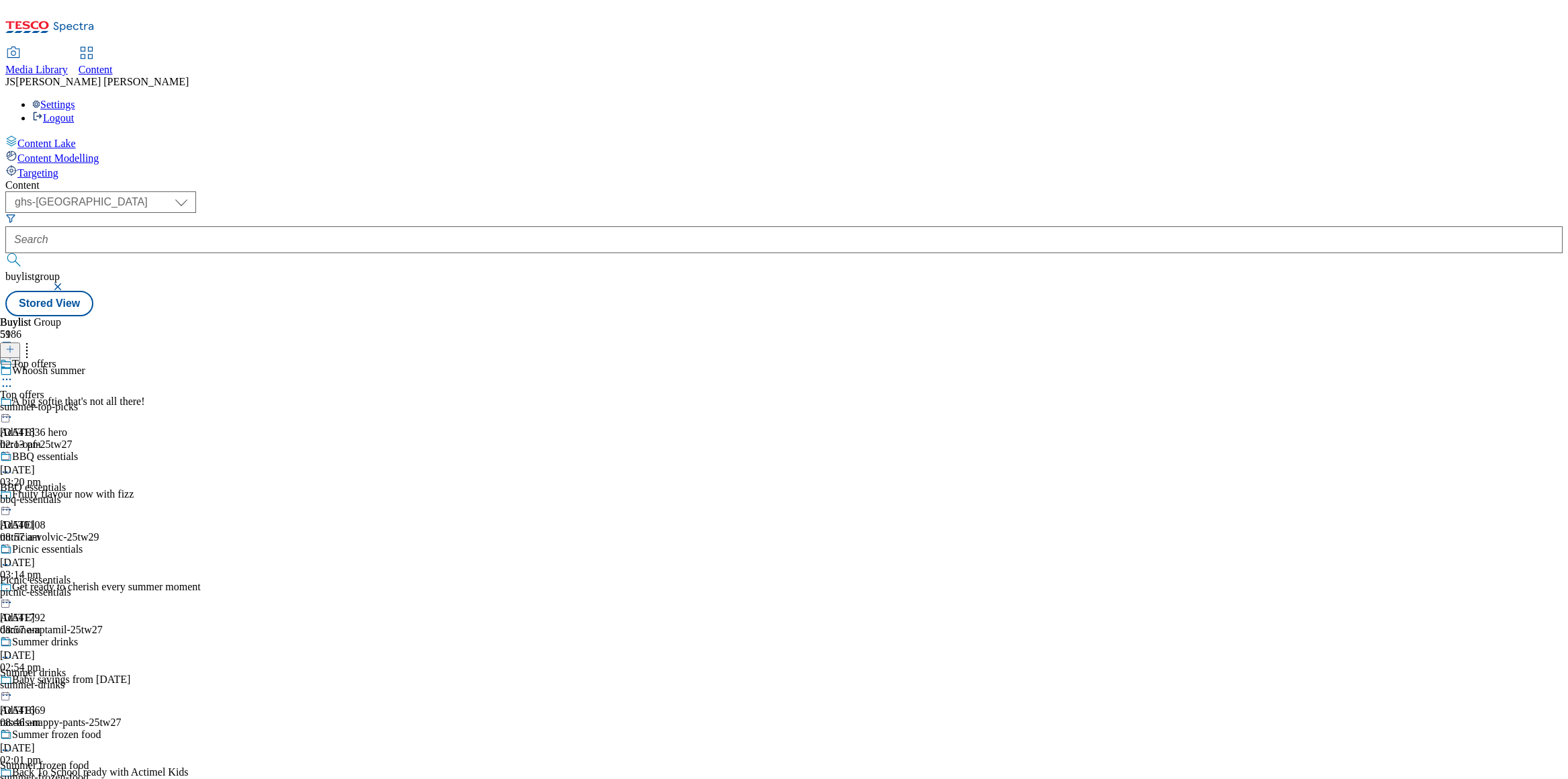
click at [112, 401] on div "summer-top-picks" at bounding box center [56, 407] width 112 height 12
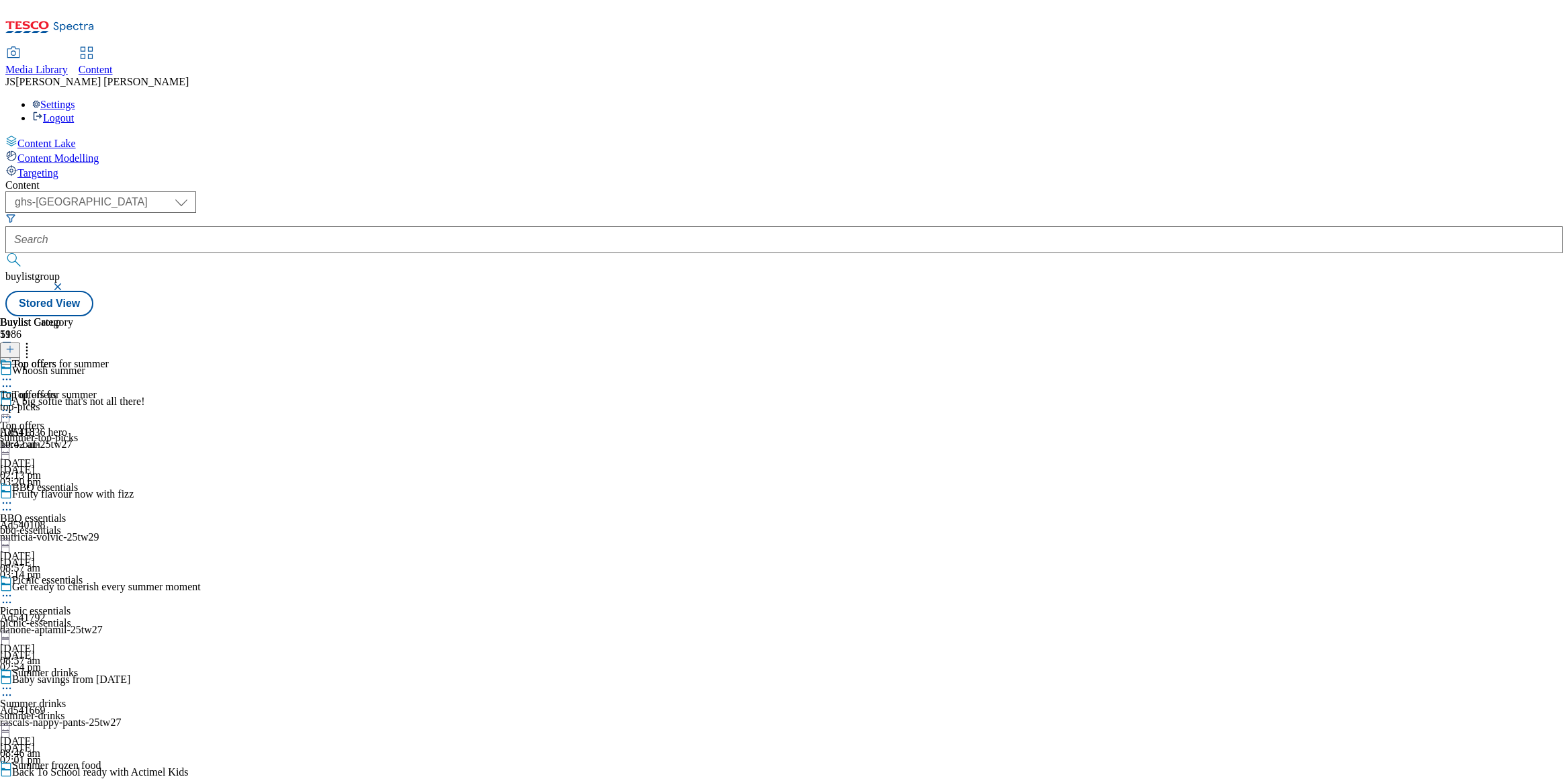
click at [13, 404] on icon at bounding box center [7, 410] width 13 height 13
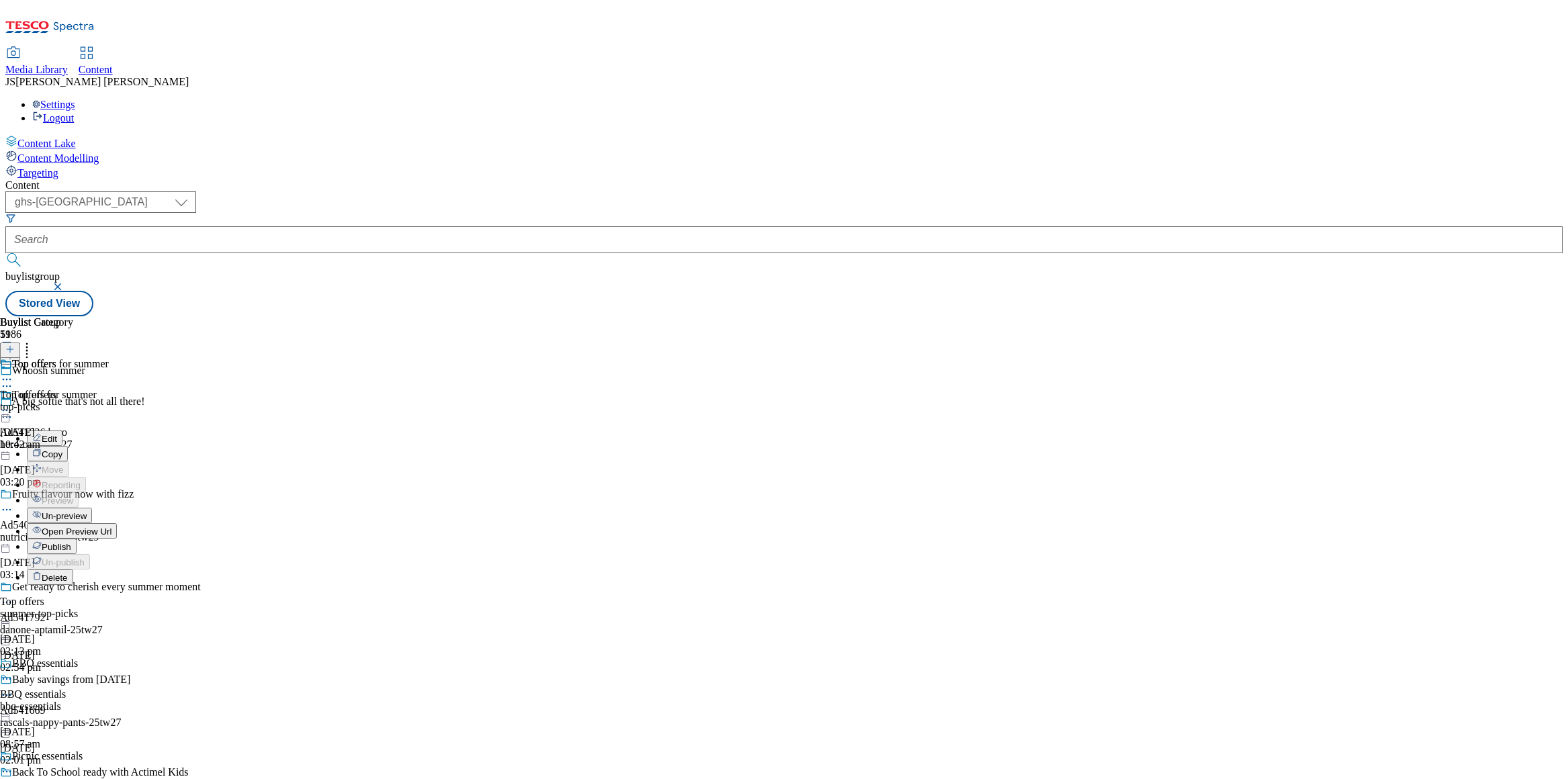
click at [71, 542] on span "Publish" at bounding box center [56, 547] width 30 height 10
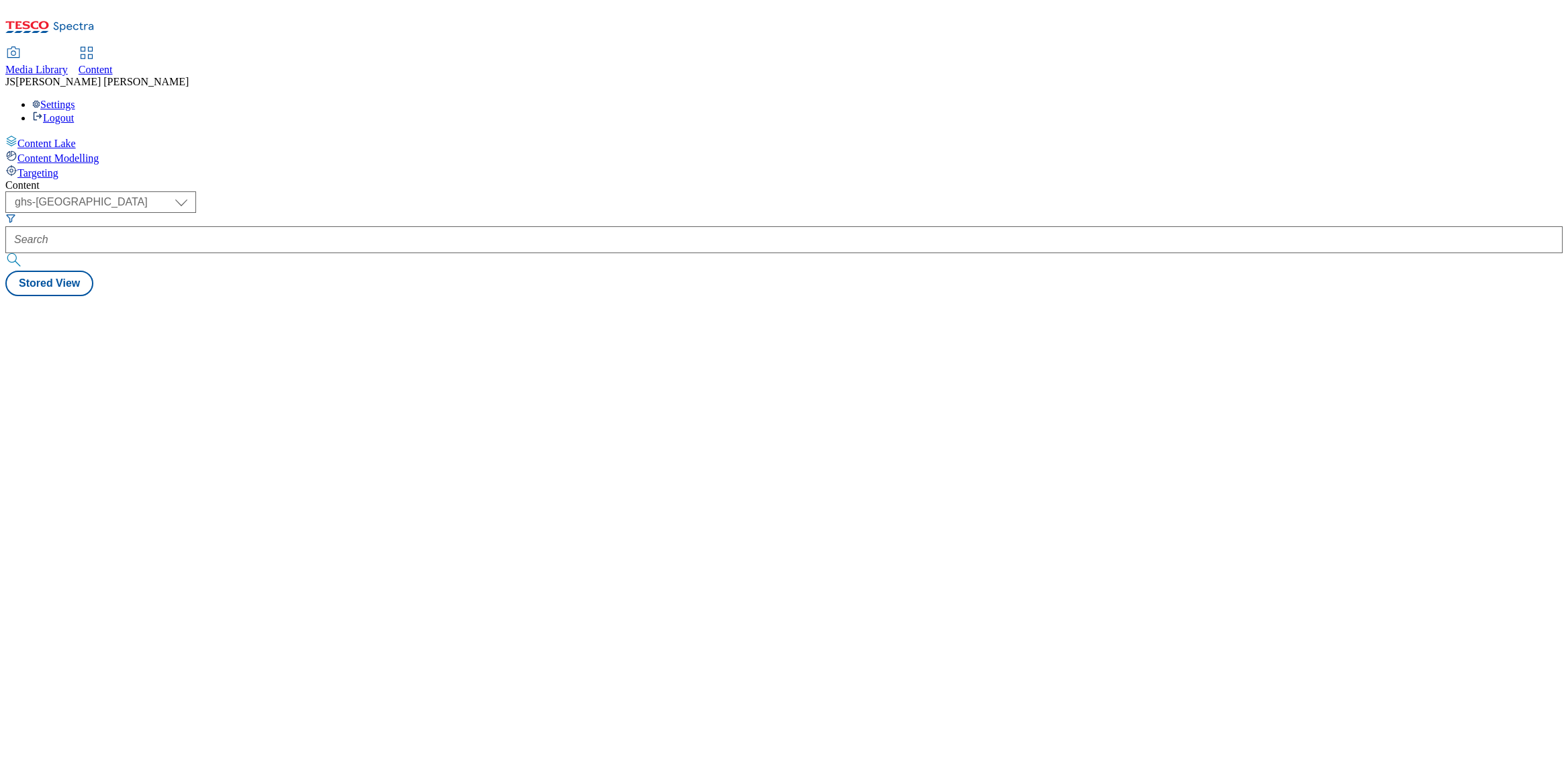
select select "ghs-[GEOGRAPHIC_DATA]"
